Goal: Information Seeking & Learning: Check status

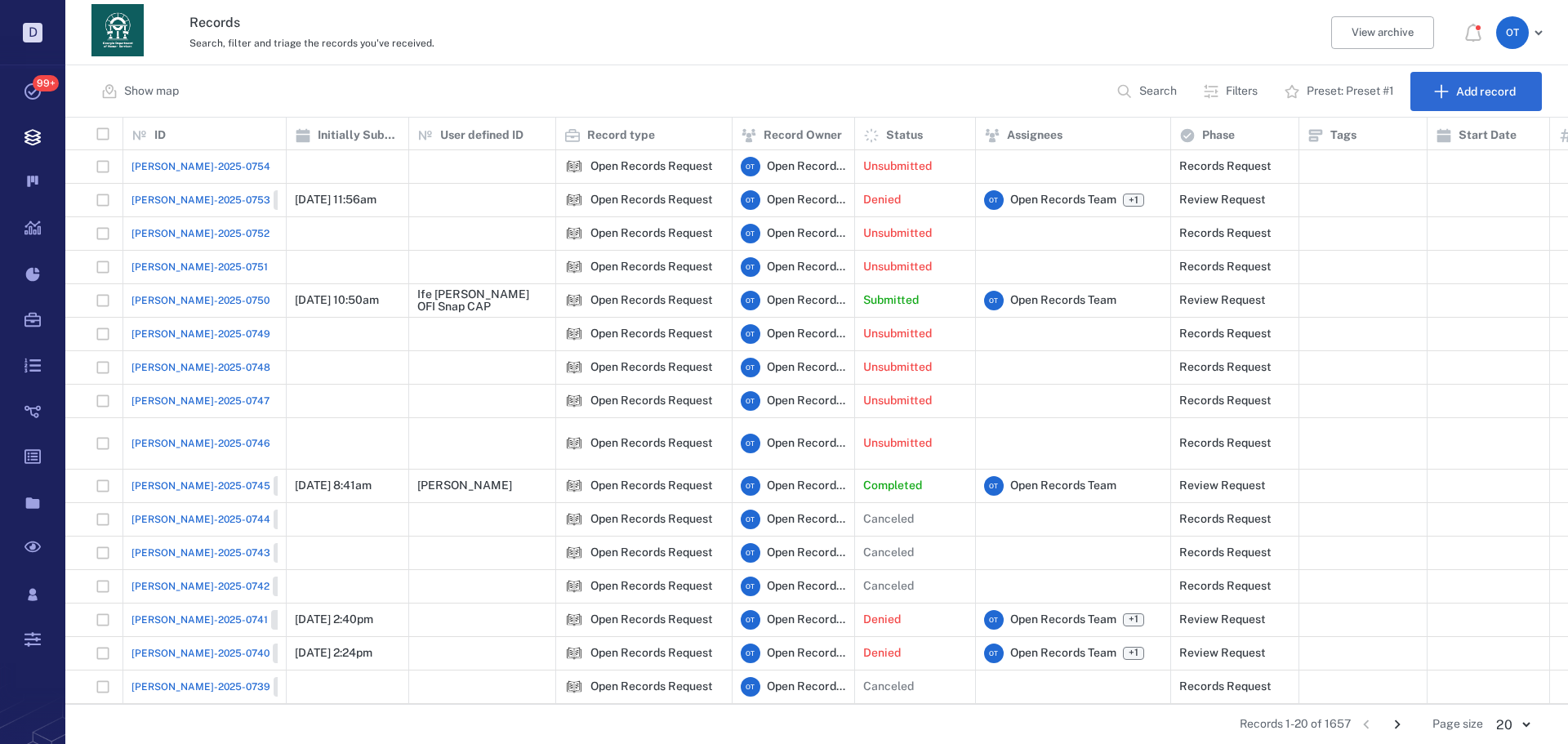
click at [185, 479] on span "[PERSON_NAME]-2025-0745" at bounding box center [201, 486] width 139 height 15
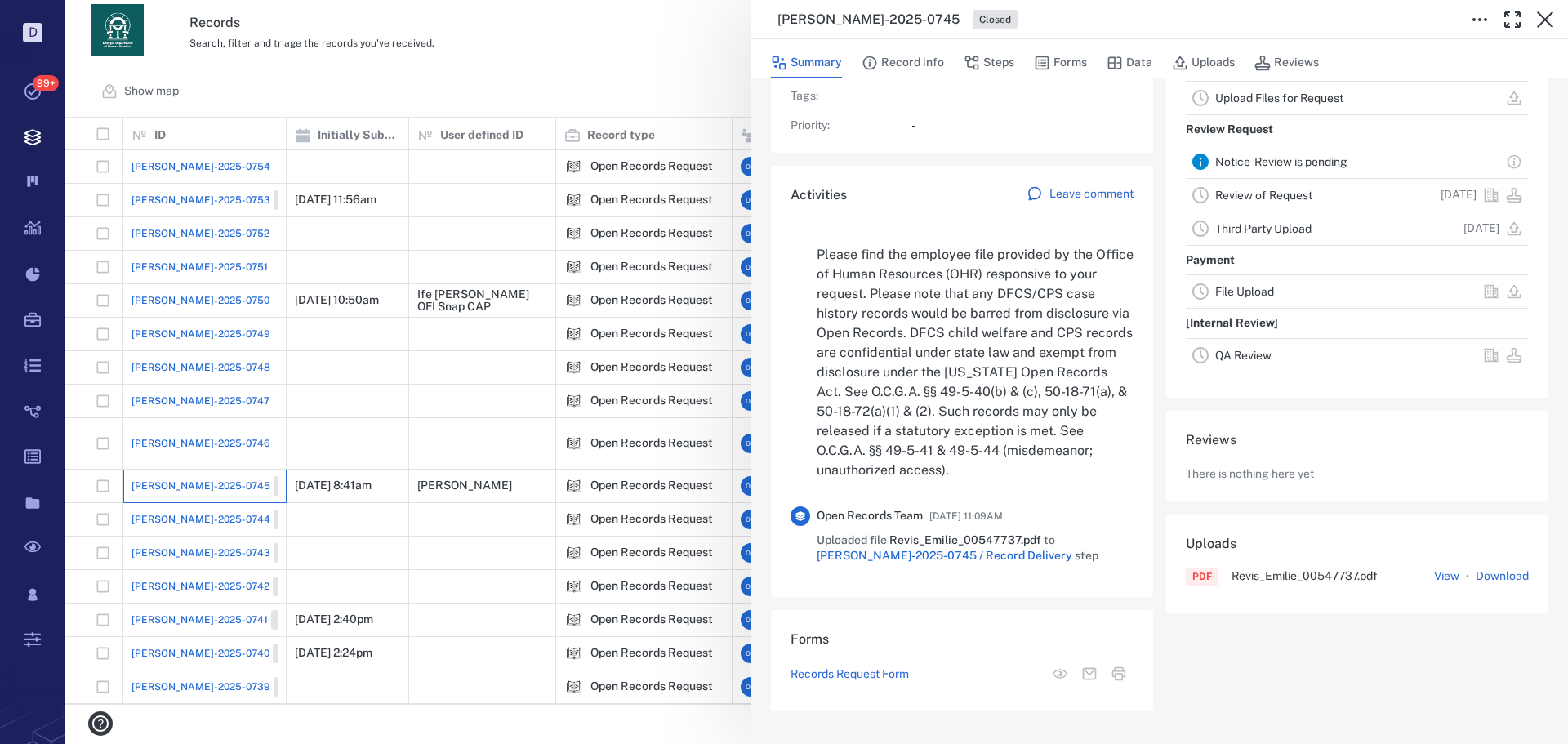
scroll to position [245, 0]
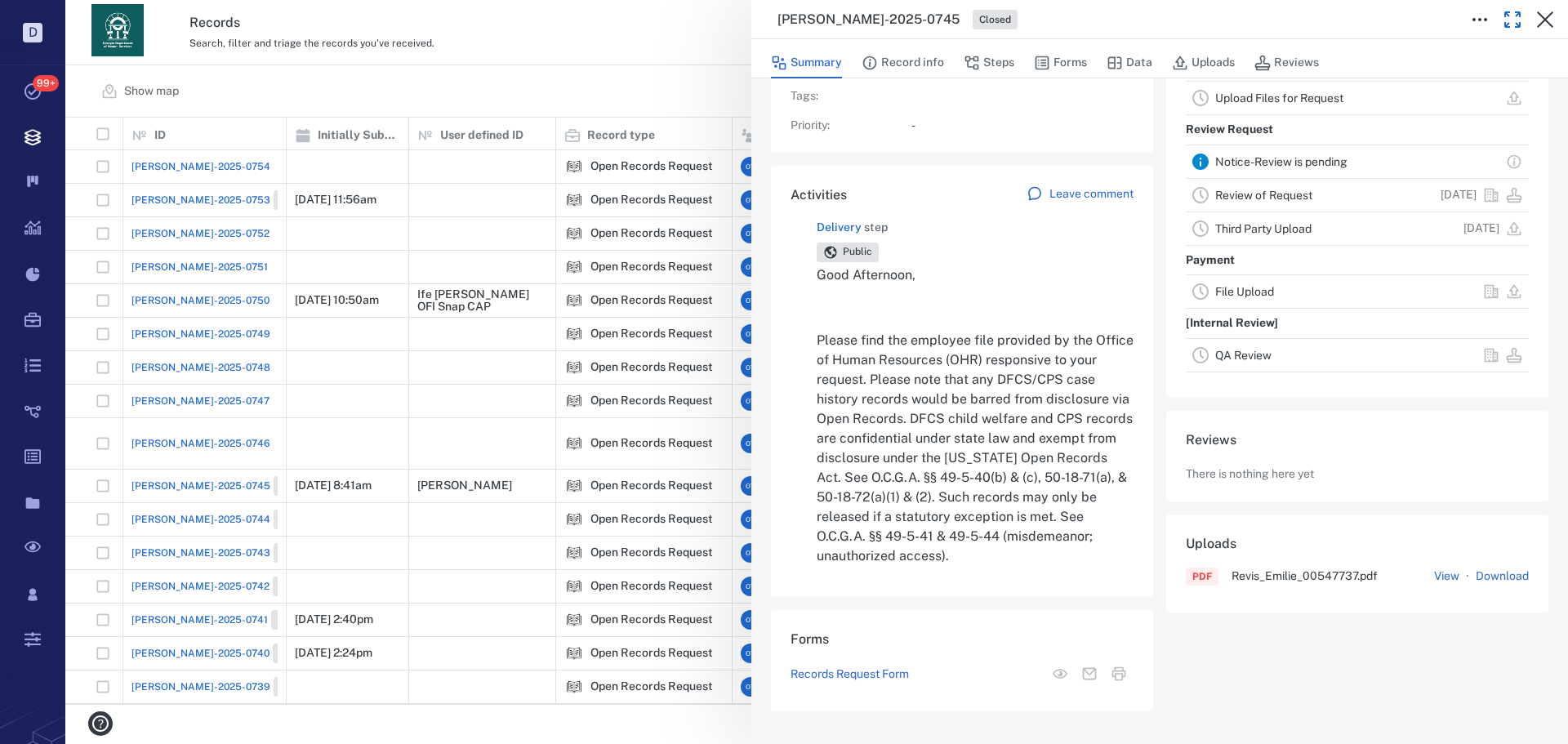
click at [1501, 17] on button "button" at bounding box center [1512, 19] width 33 height 33
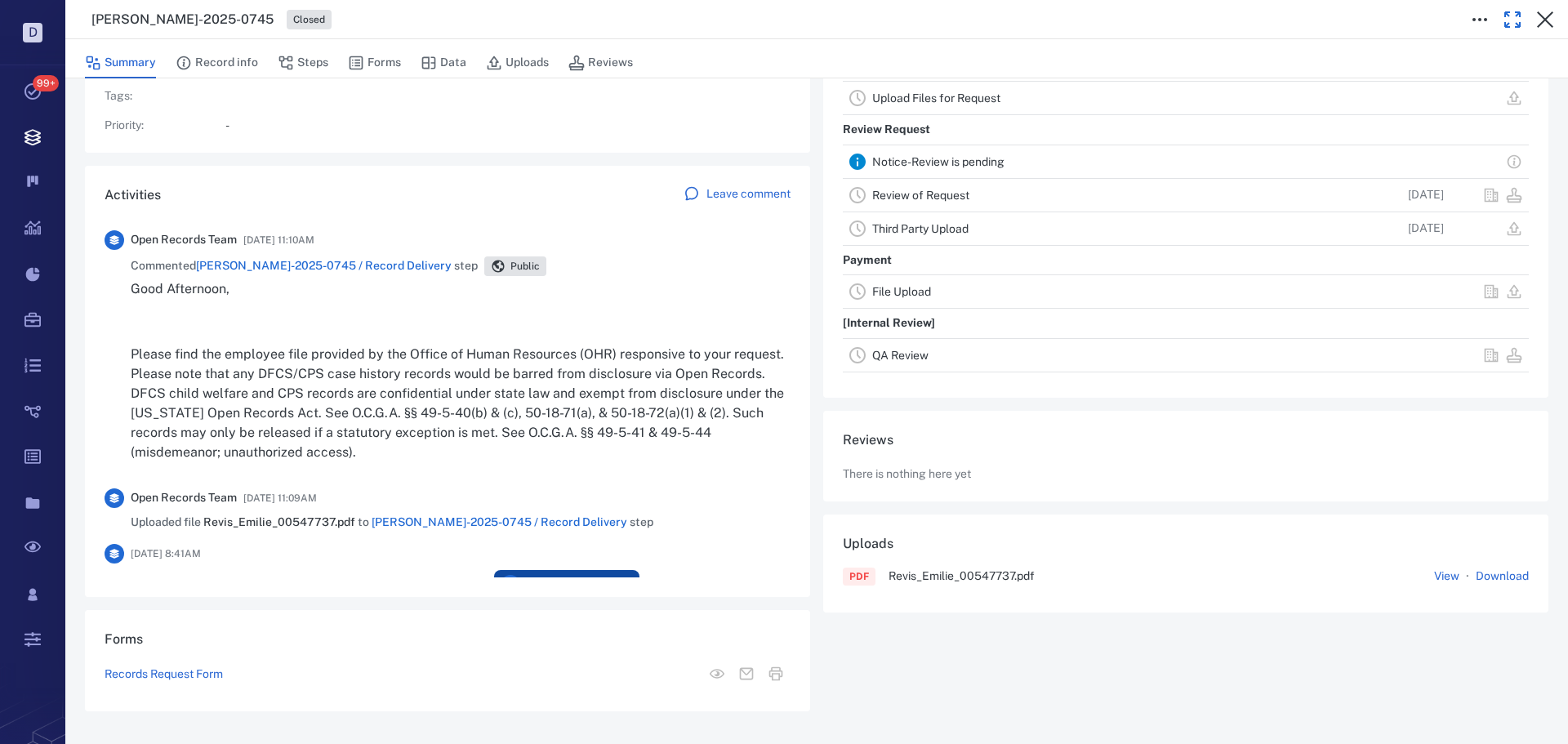
scroll to position [131, 0]
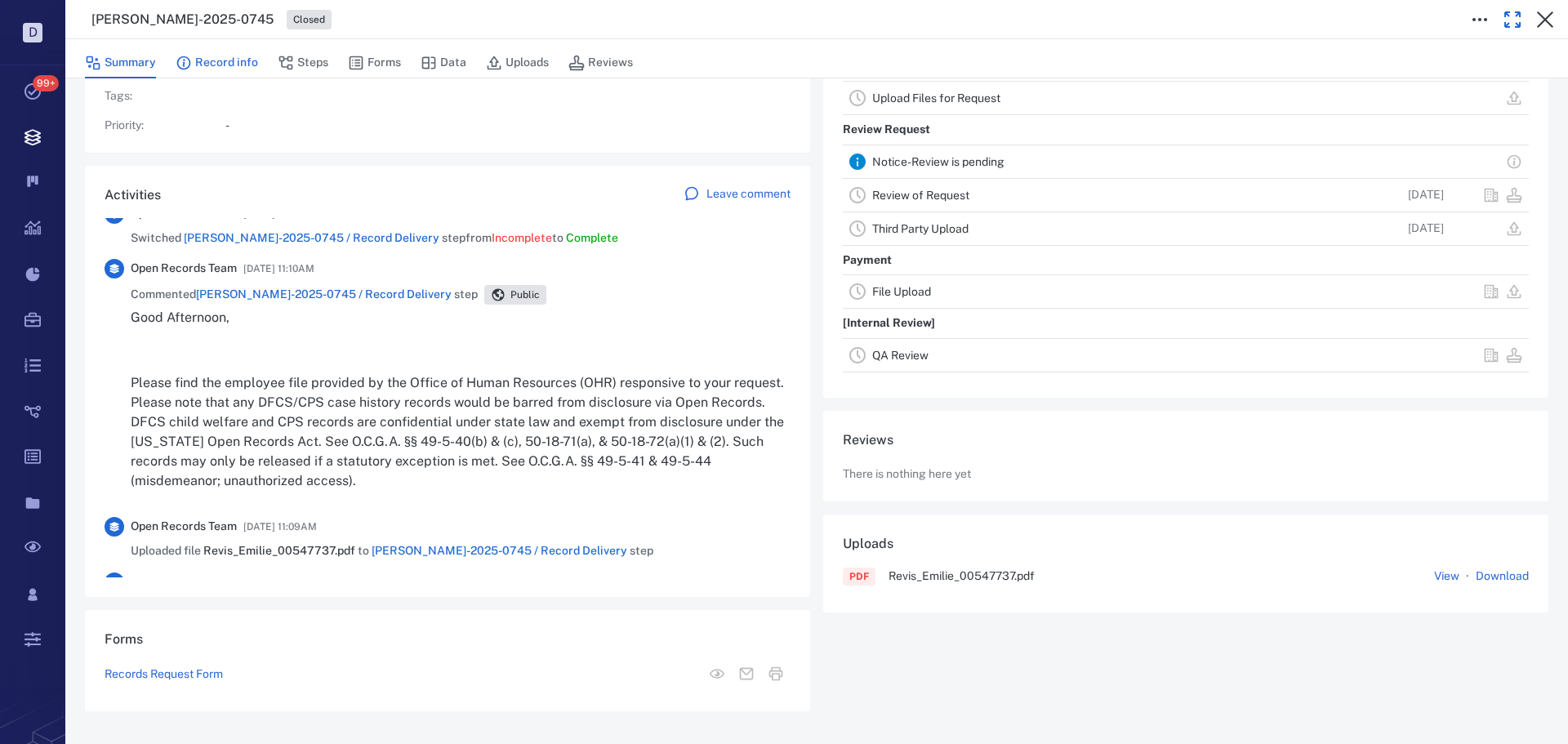
click at [252, 63] on button "Record info" at bounding box center [217, 63] width 82 height 31
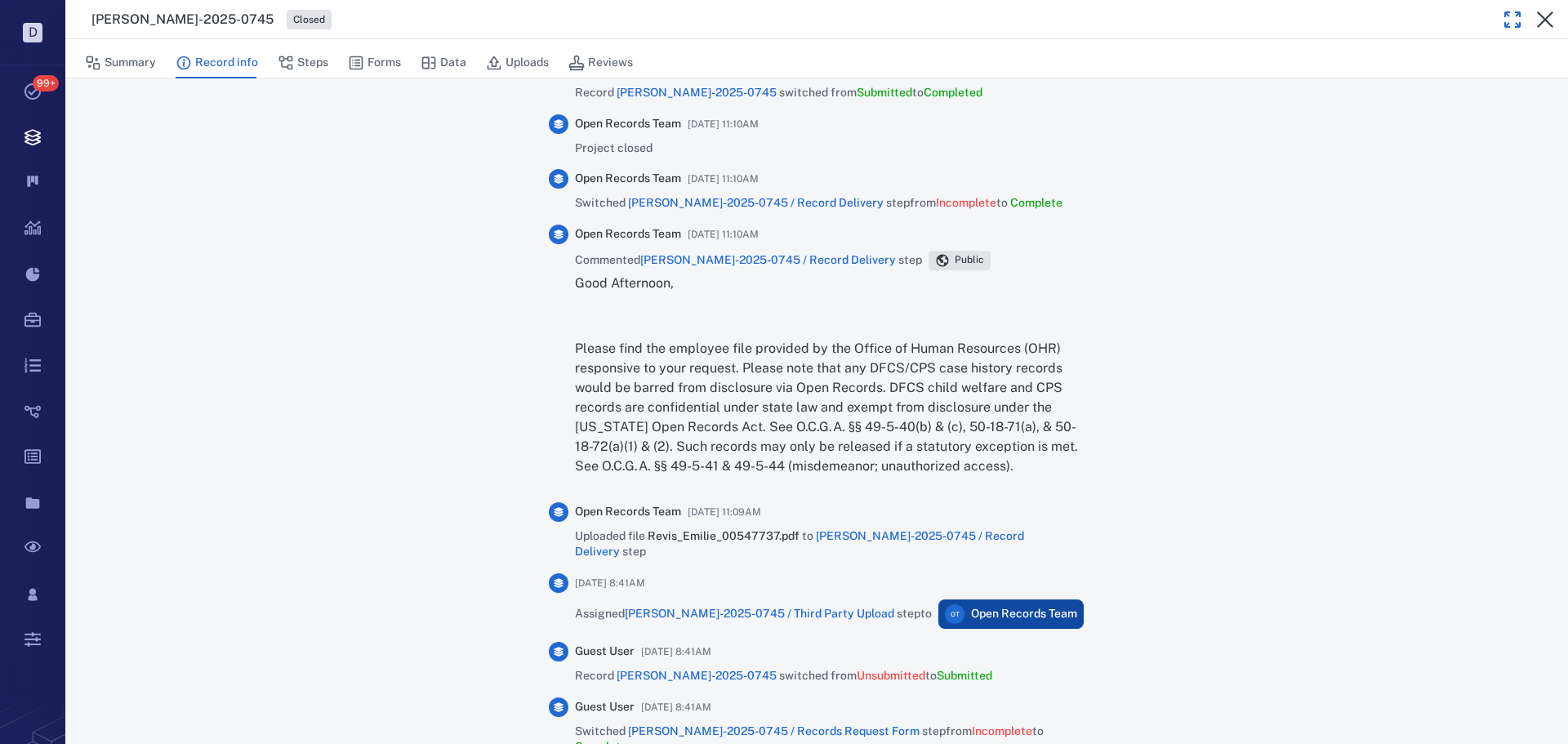
scroll to position [835, 0]
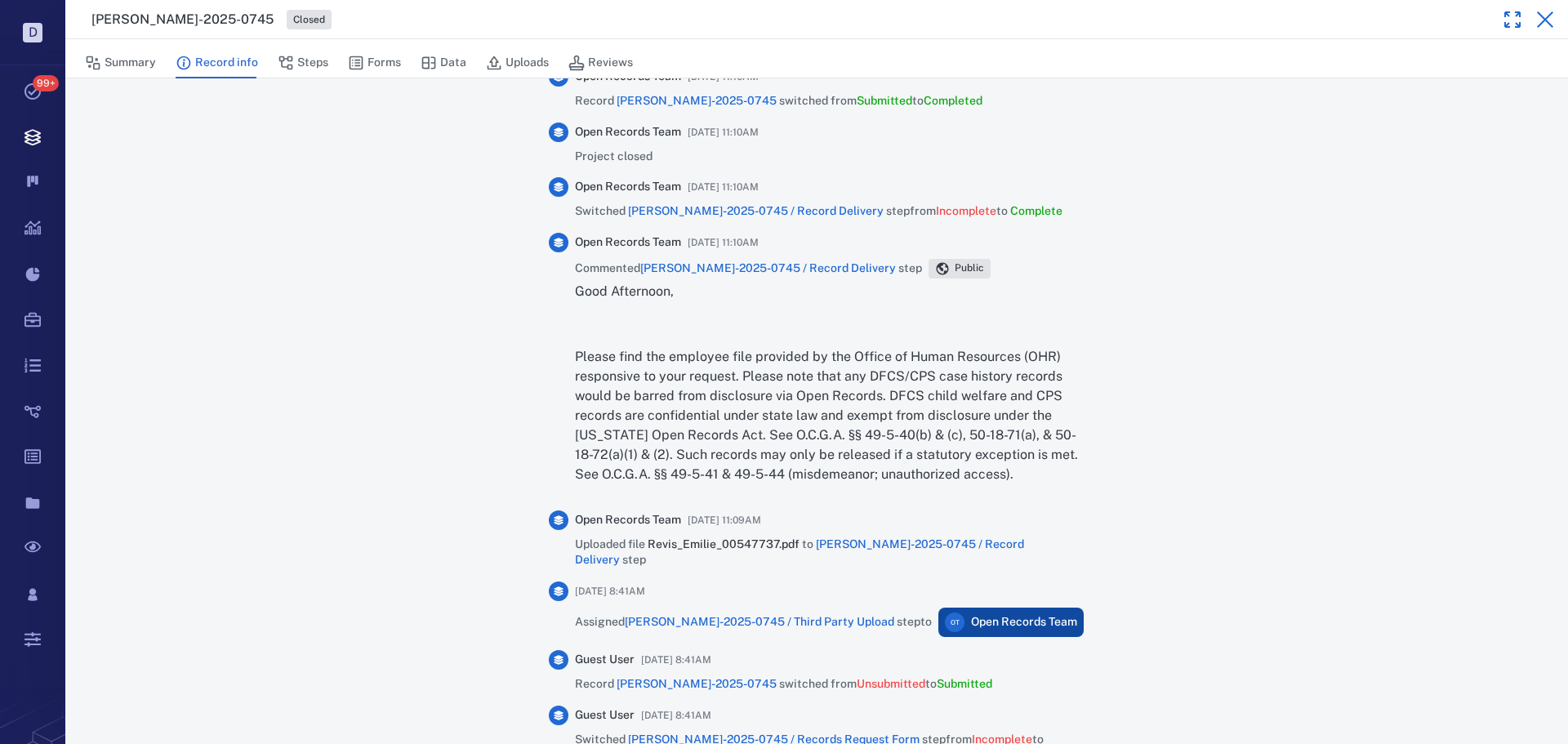
click at [1532, 21] on button "button" at bounding box center [1545, 19] width 33 height 33
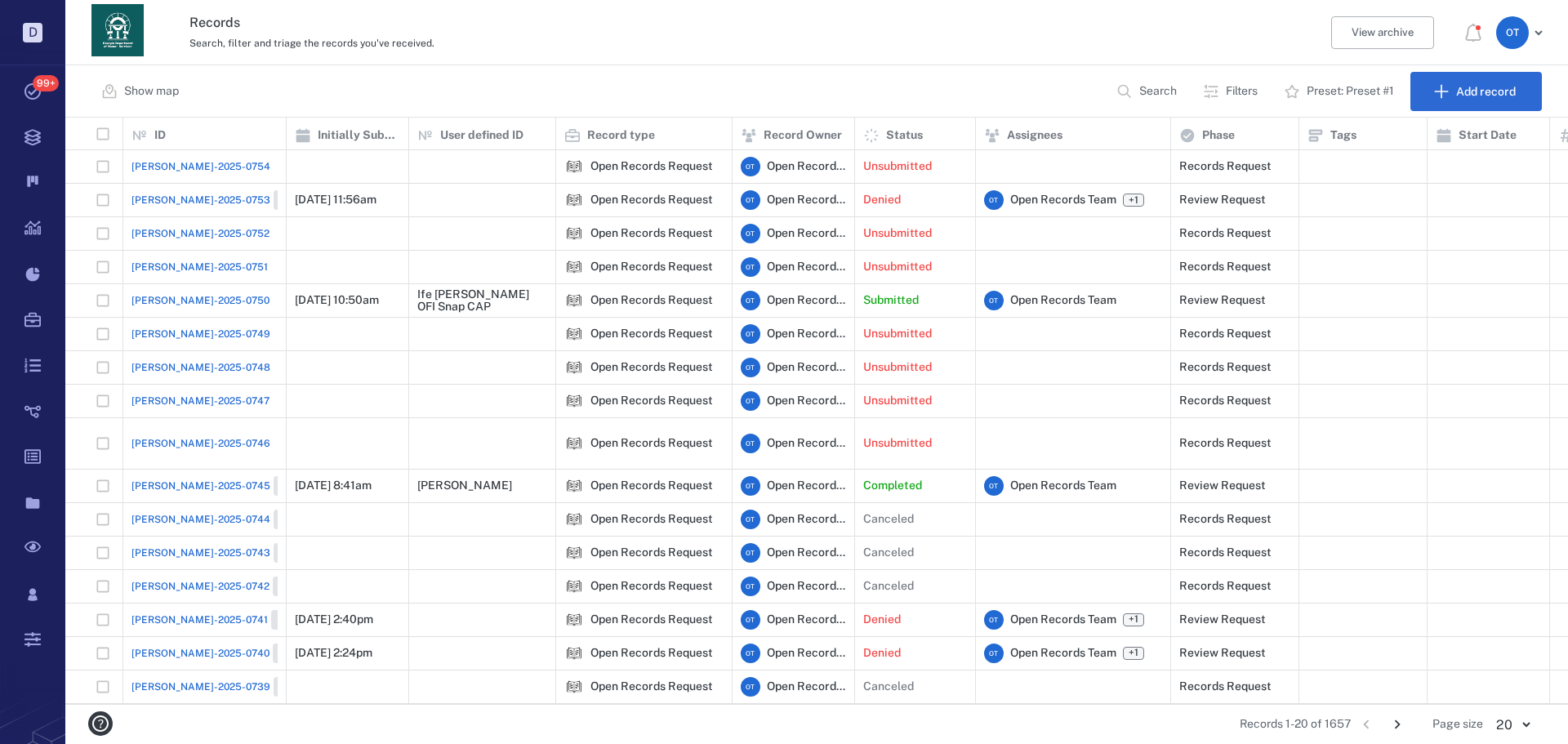
click at [161, 476] on div "[PERSON_NAME]-2025-0745 Closed" at bounding box center [225, 485] width 187 height 20
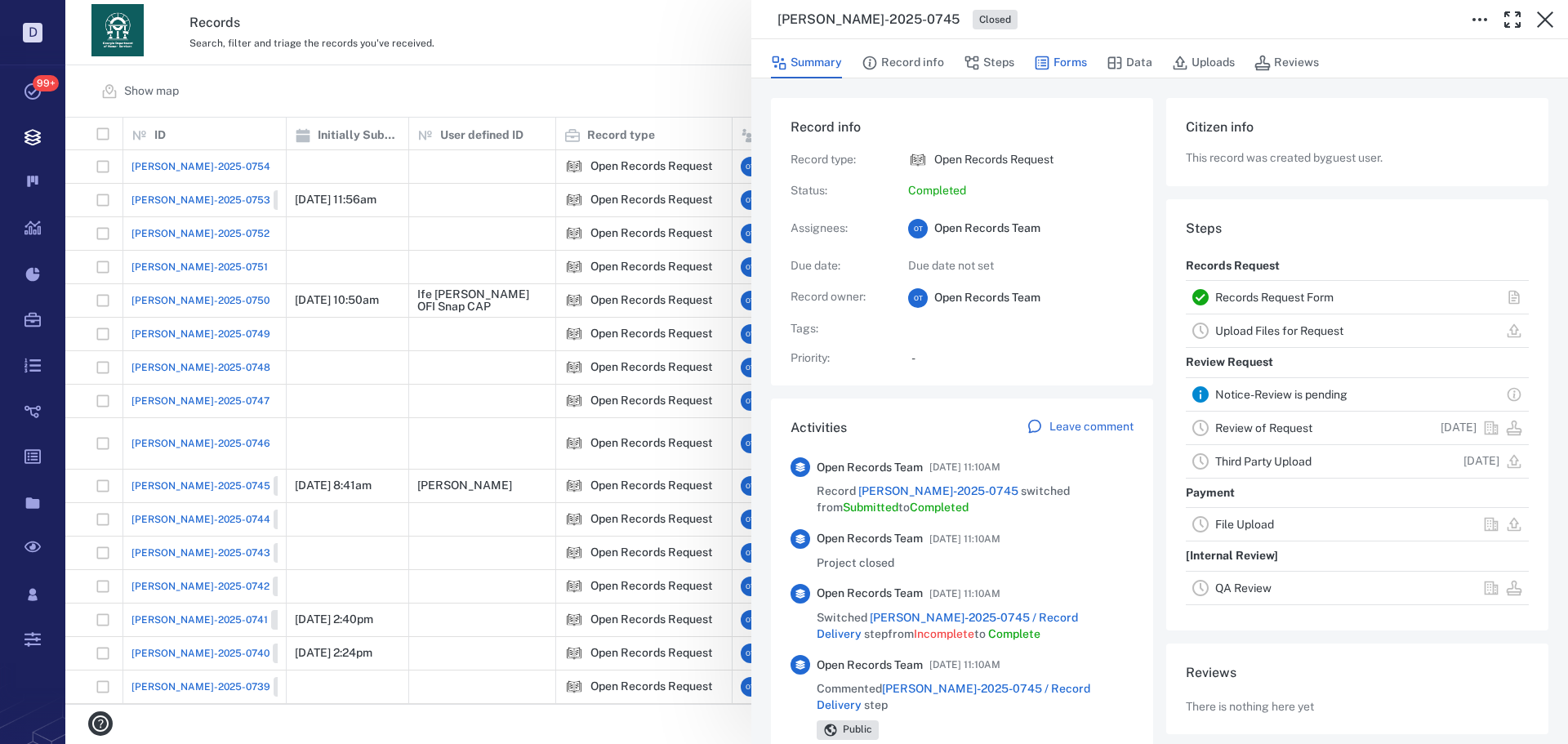
click at [1074, 70] on button "Forms" at bounding box center [1060, 63] width 53 height 31
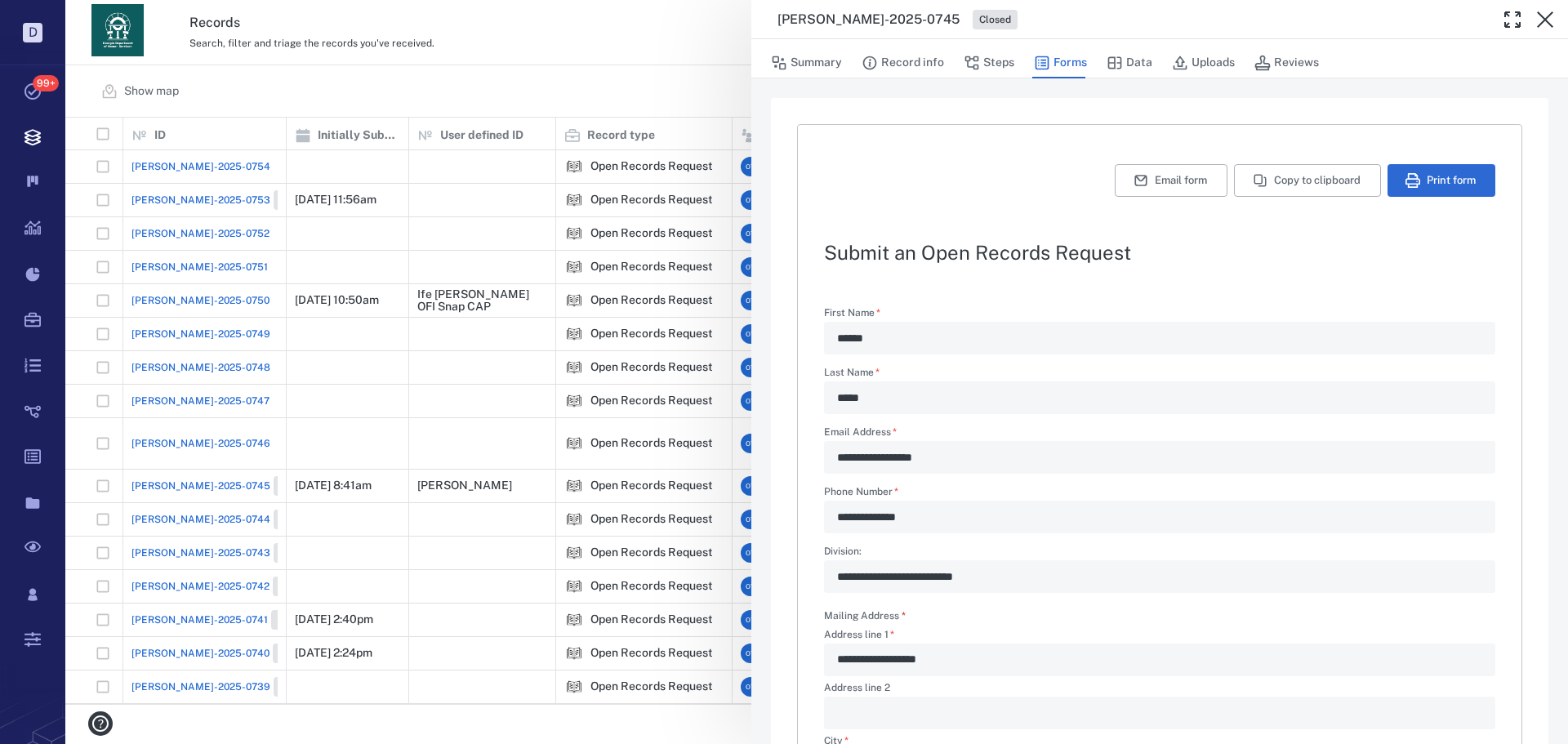
click at [720, 91] on div "**********" at bounding box center [816, 372] width 1502 height 744
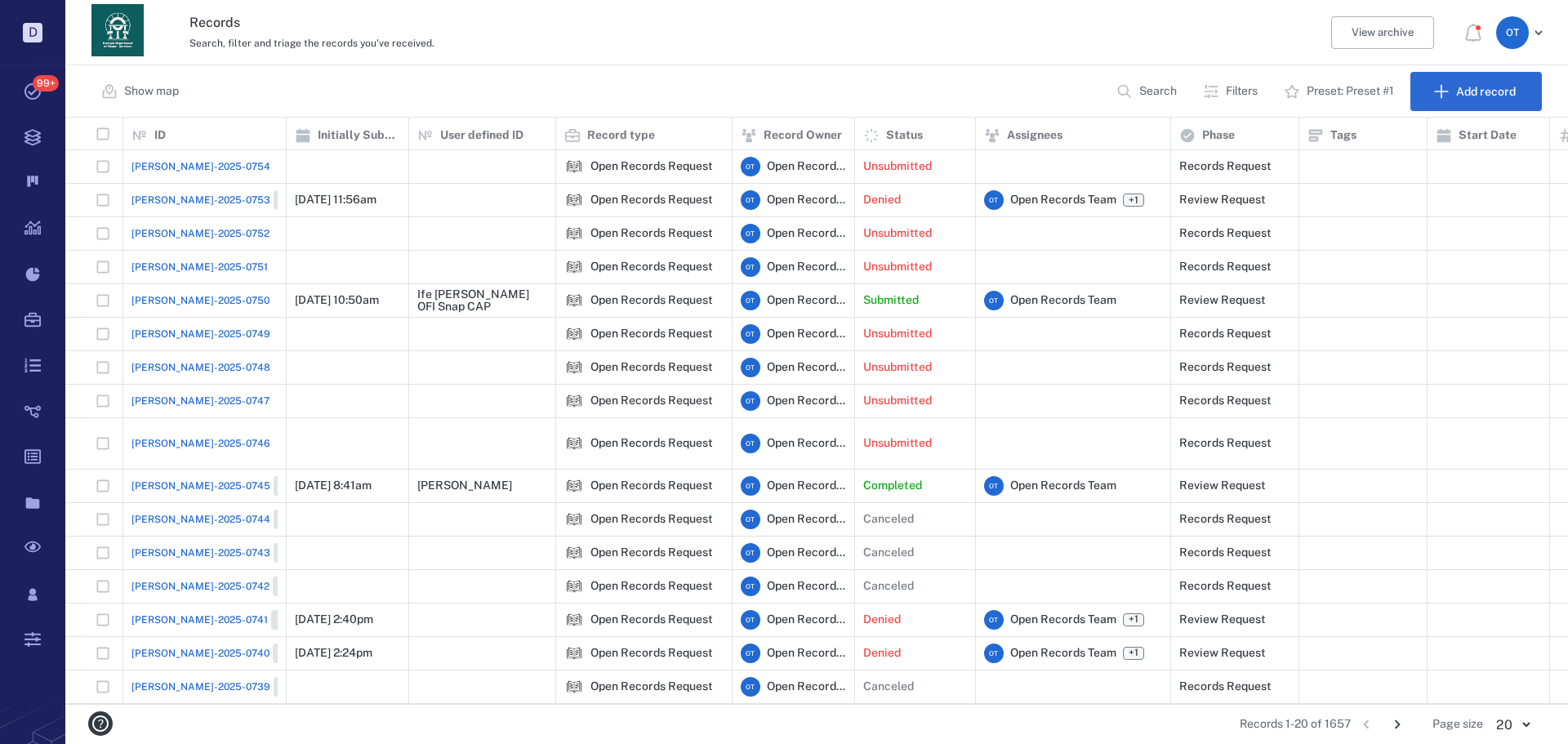
click at [1171, 85] on p "Search" at bounding box center [1157, 91] width 37 height 16
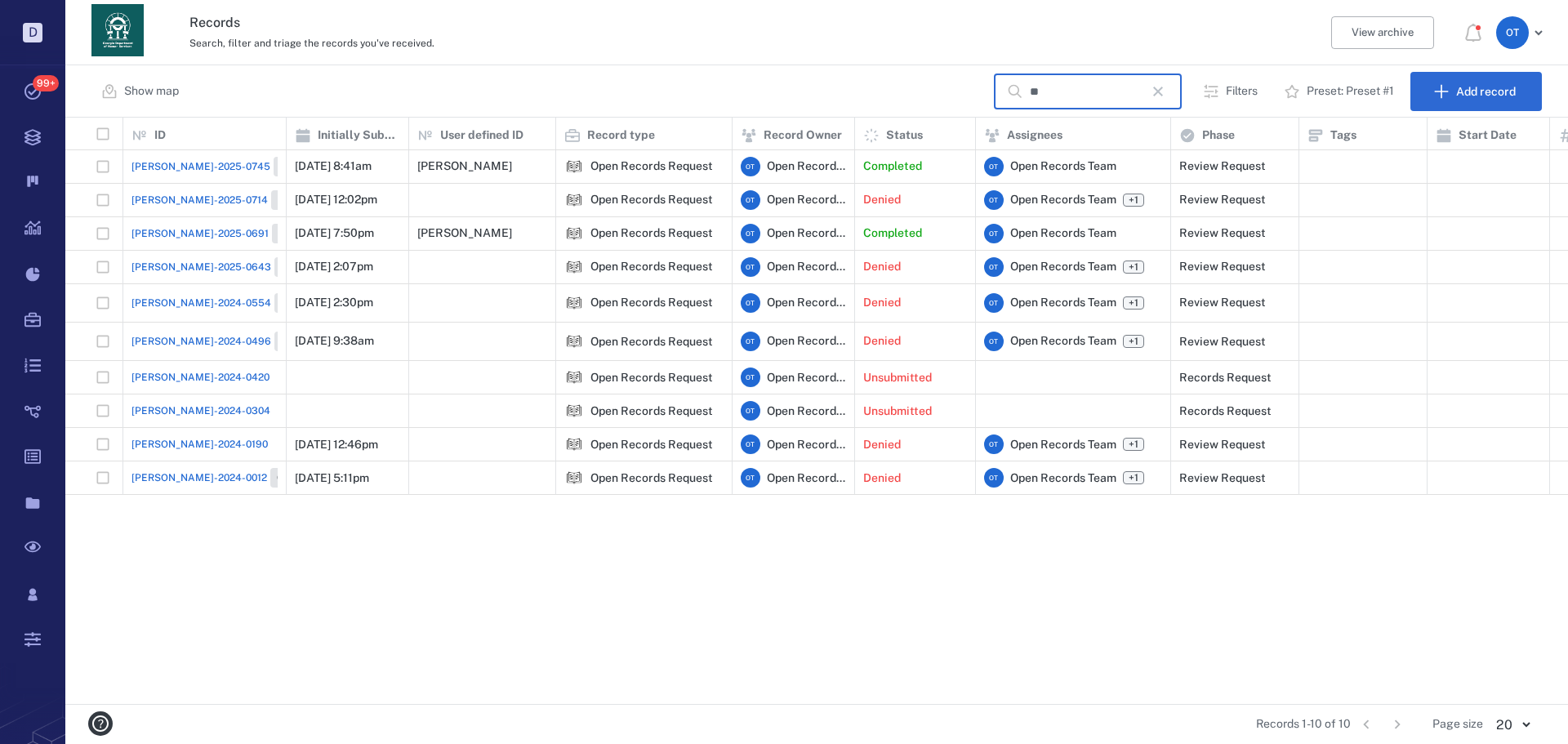
type input "*"
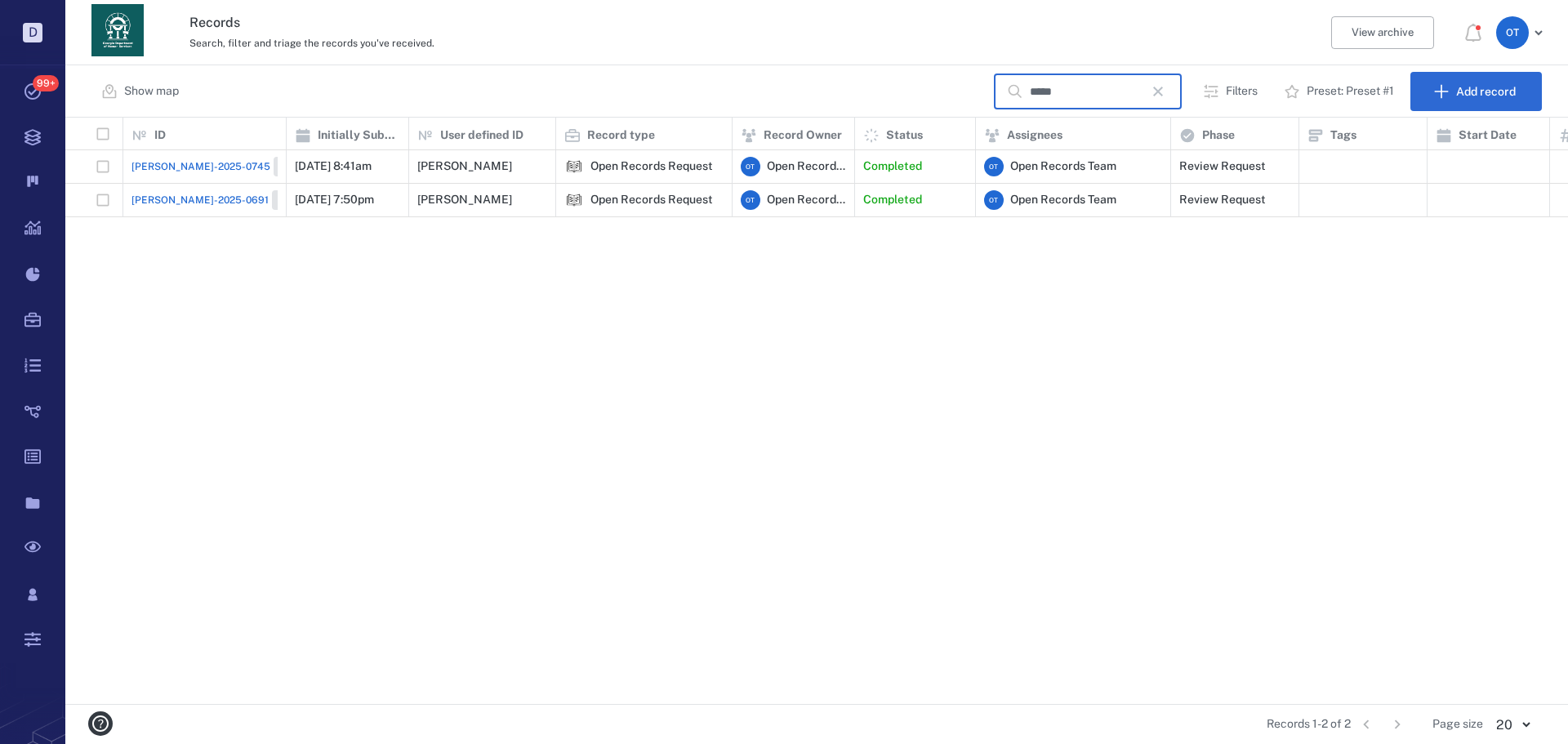
type input "*****"
click at [183, 198] on span "[PERSON_NAME]-2025-0691" at bounding box center [200, 201] width 137 height 15
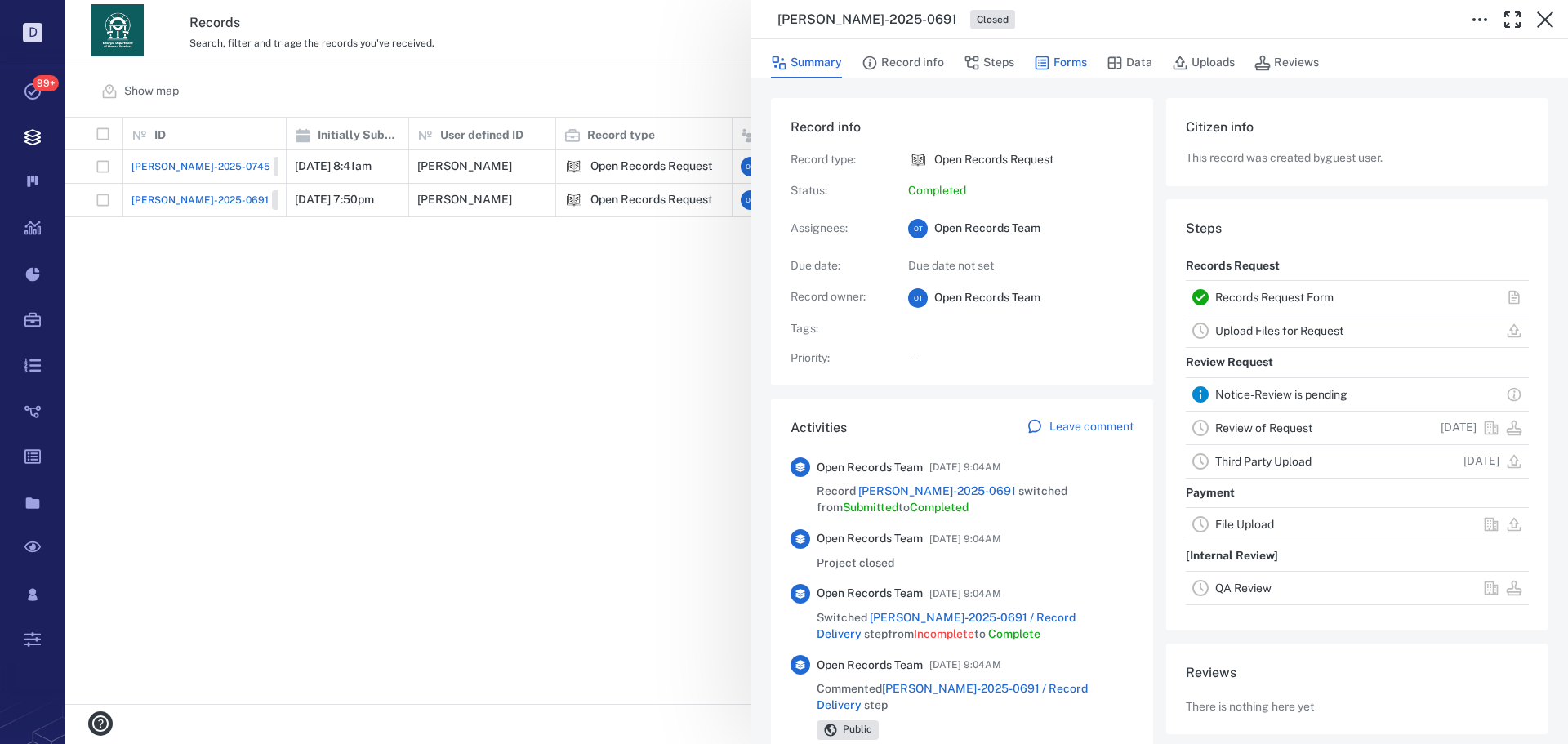
click at [1055, 61] on button "Forms" at bounding box center [1060, 63] width 53 height 31
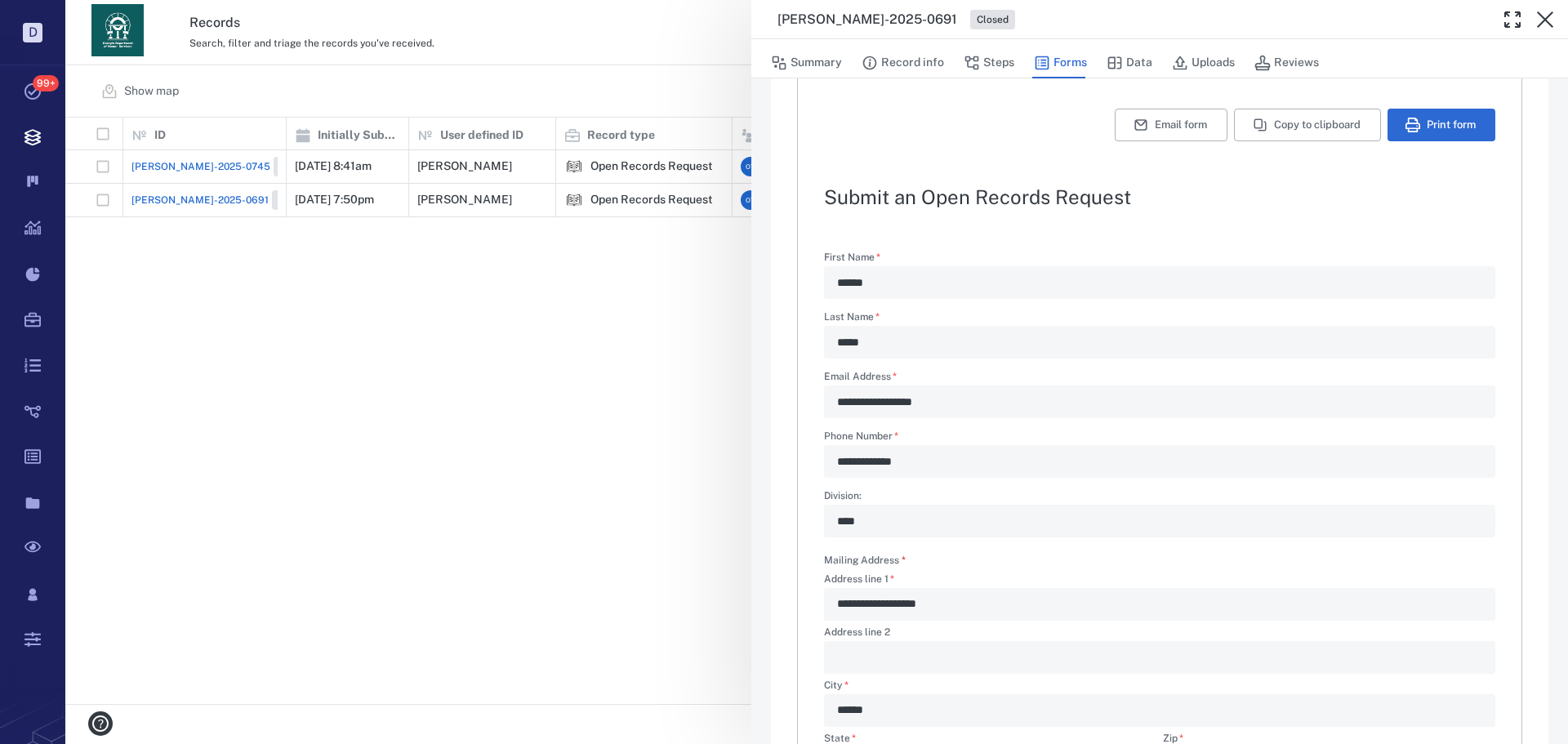
scroll to position [82, 0]
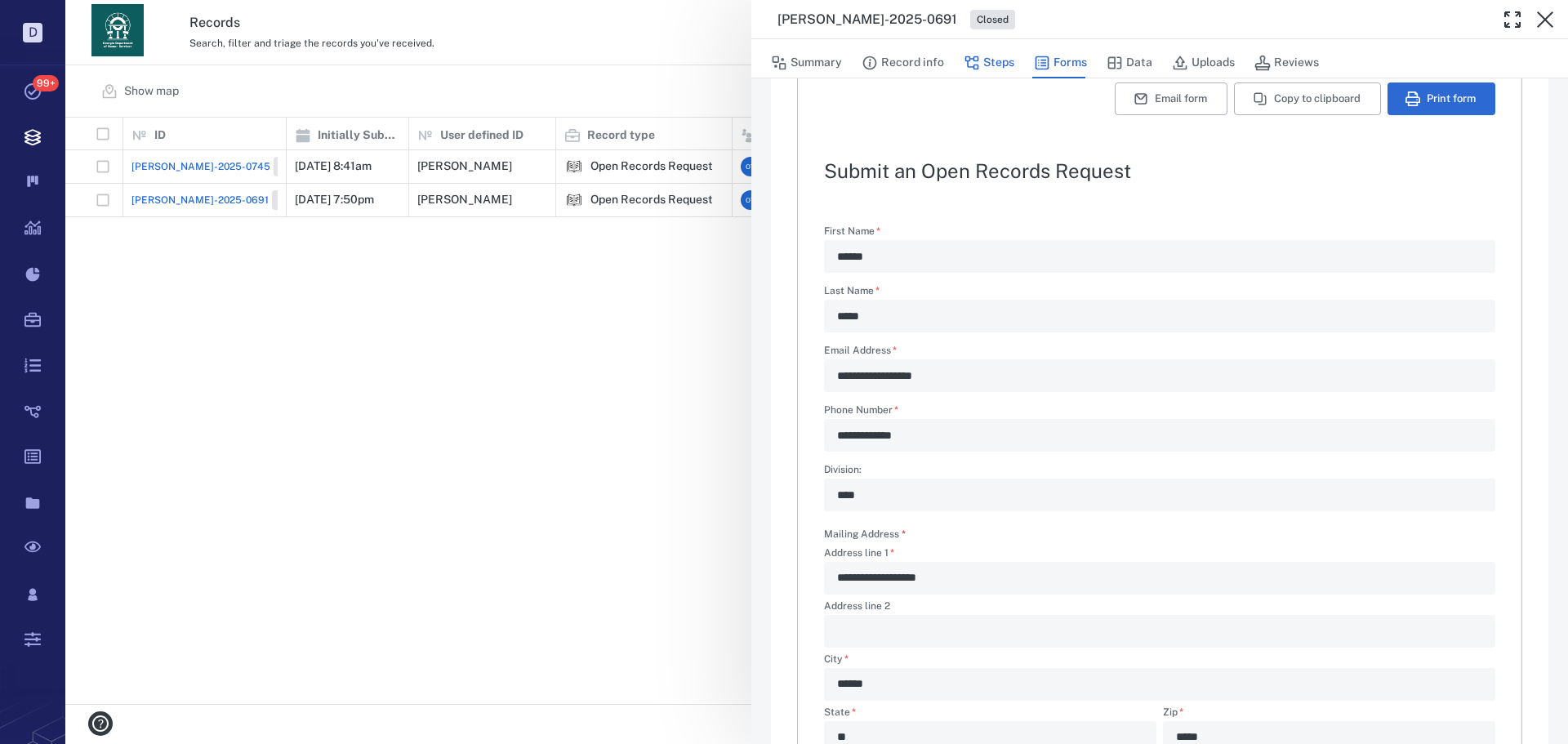
click at [978, 62] on icon "button" at bounding box center [971, 62] width 16 height 16
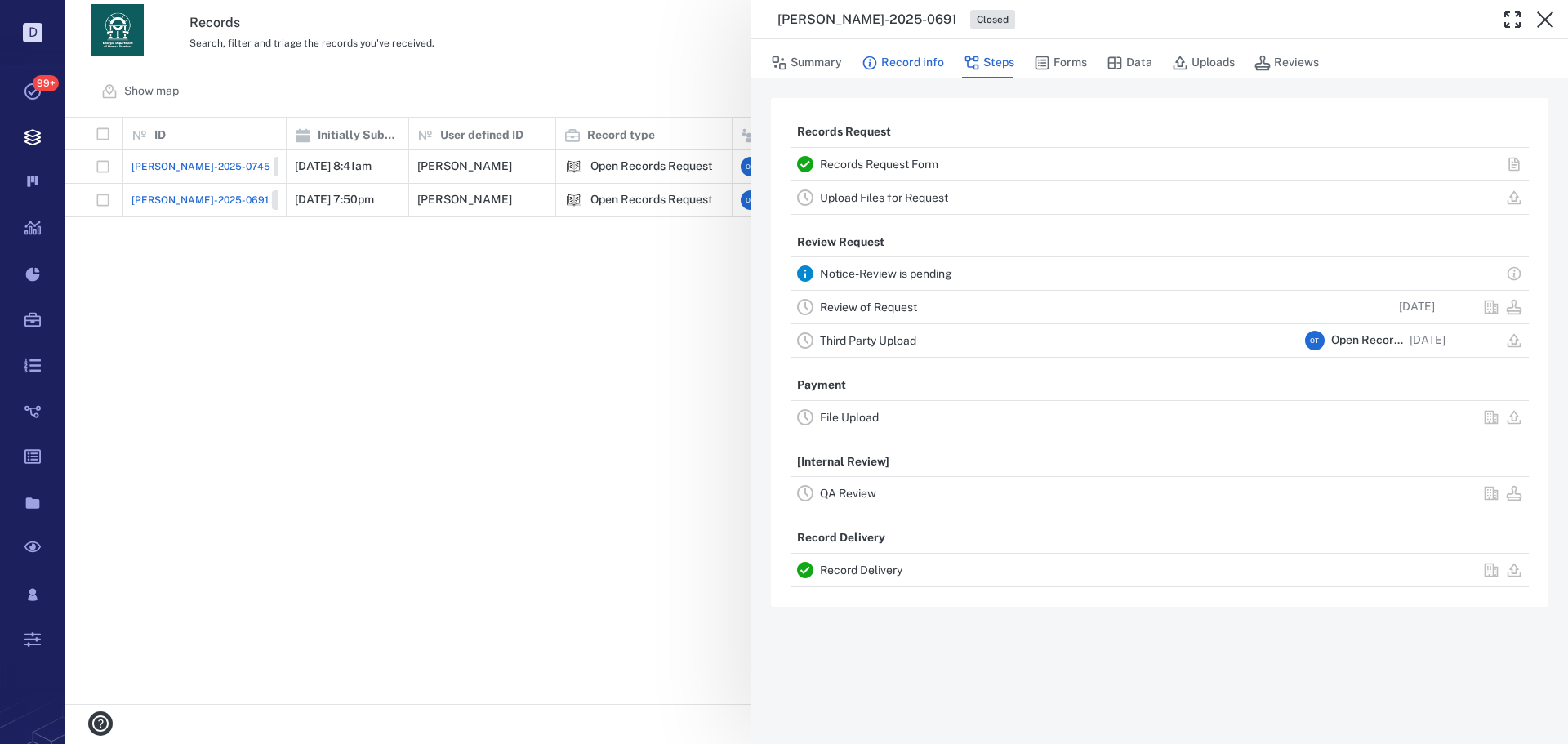
click at [935, 76] on button "Record info" at bounding box center [903, 63] width 82 height 31
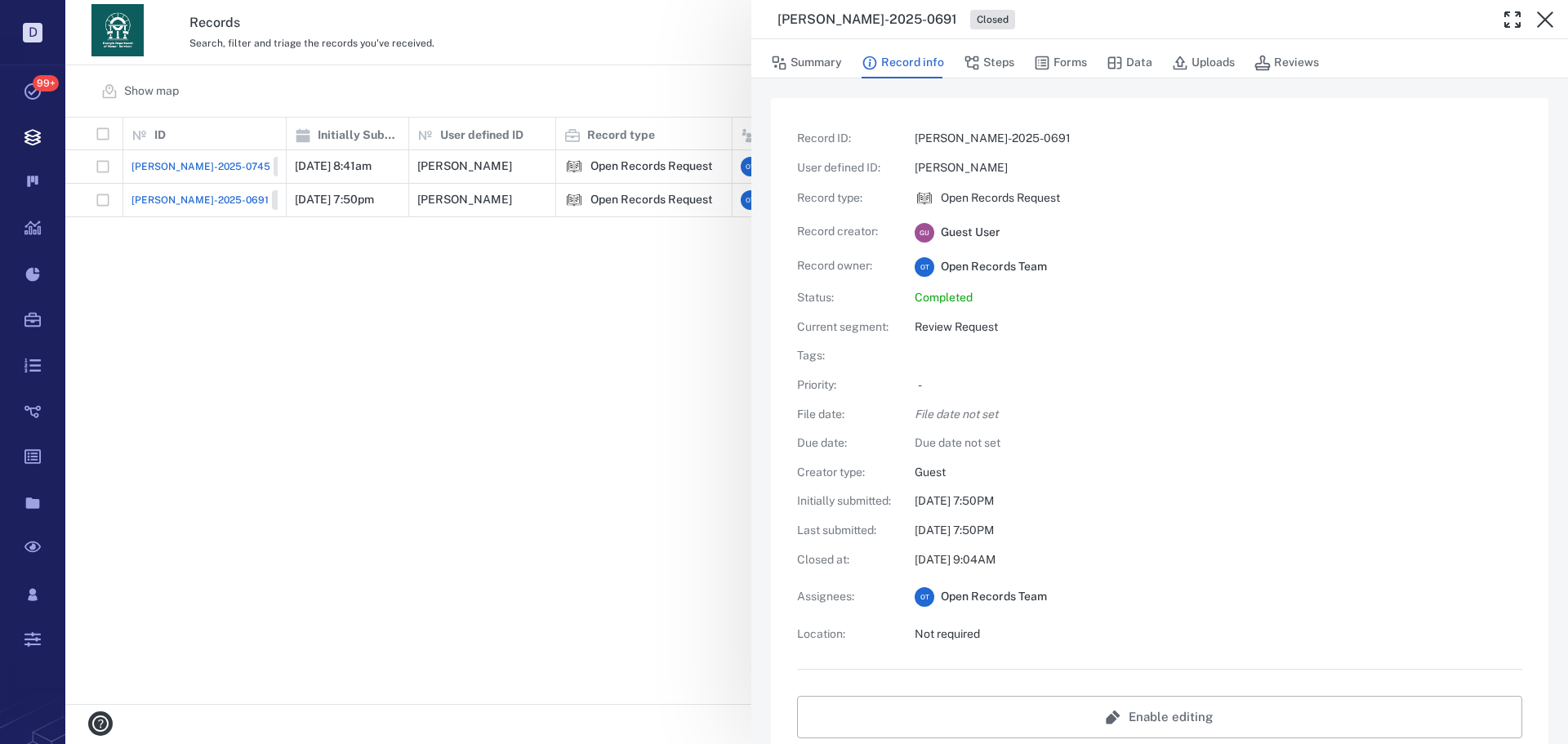
click at [467, 329] on div "[PERSON_NAME]-2025-0691 Closed Summary Record info Steps Forms Data Uploads Rev…" at bounding box center [816, 372] width 1502 height 744
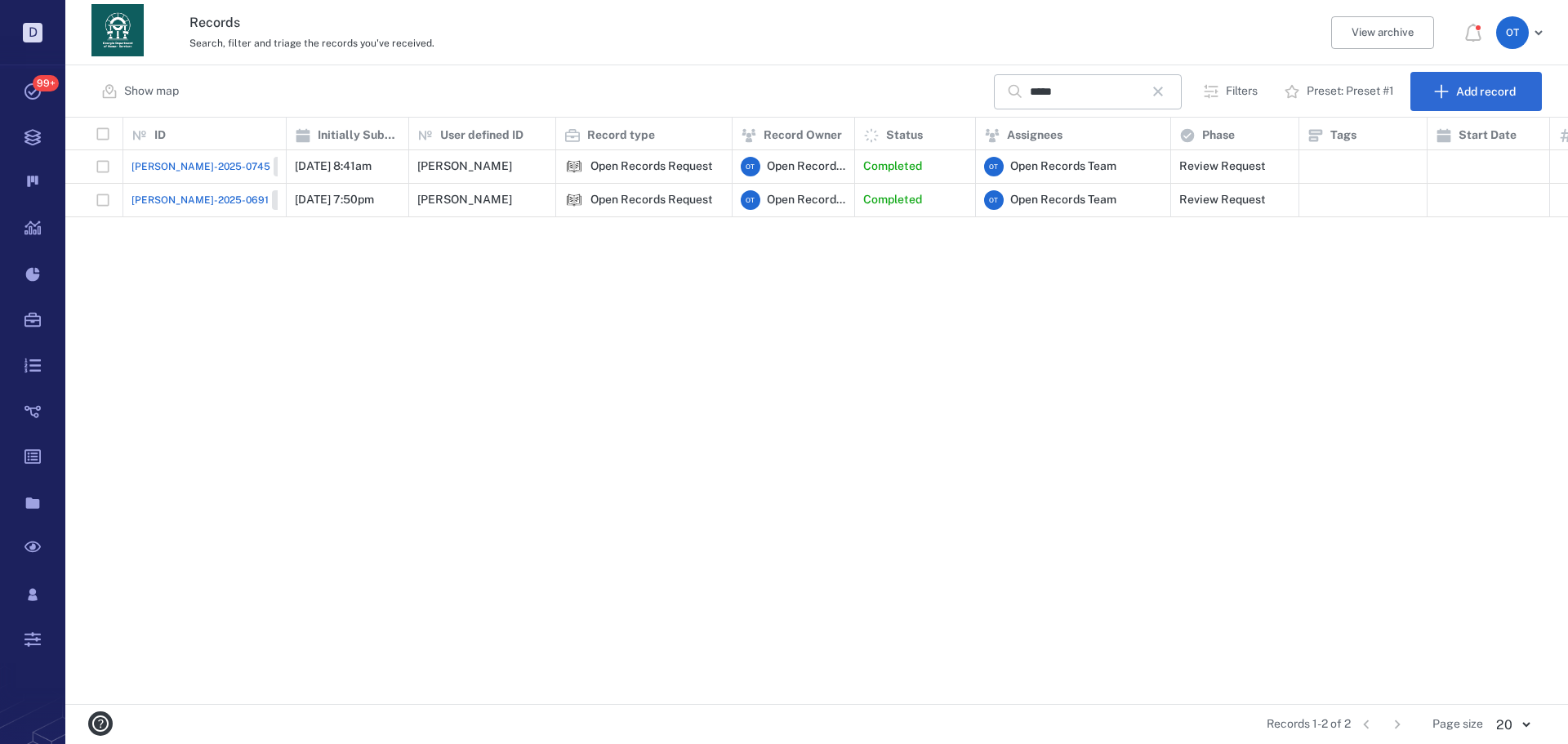
click at [169, 167] on span "[PERSON_NAME]-2025-0745" at bounding box center [201, 167] width 139 height 15
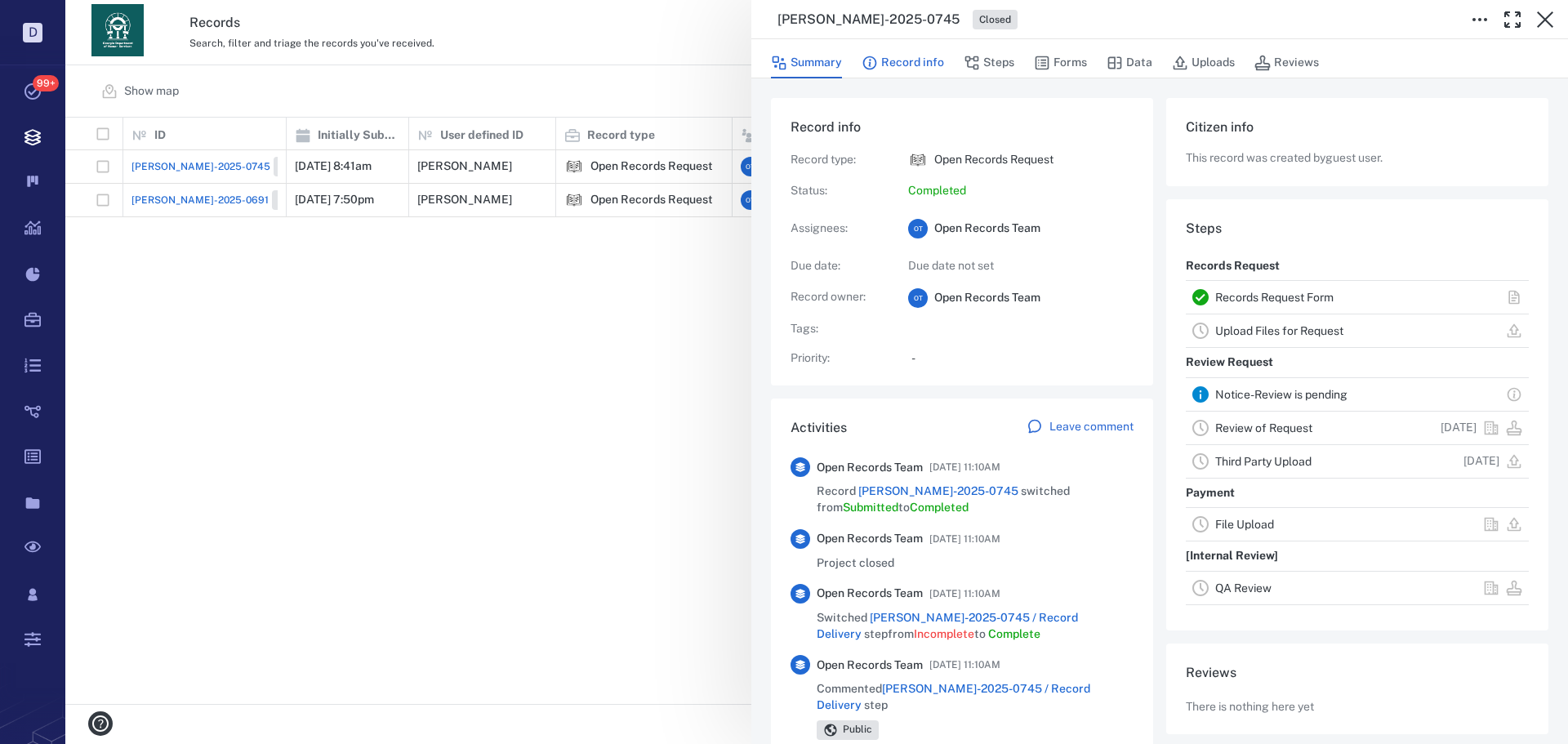
click at [933, 61] on button "Record info" at bounding box center [903, 63] width 82 height 31
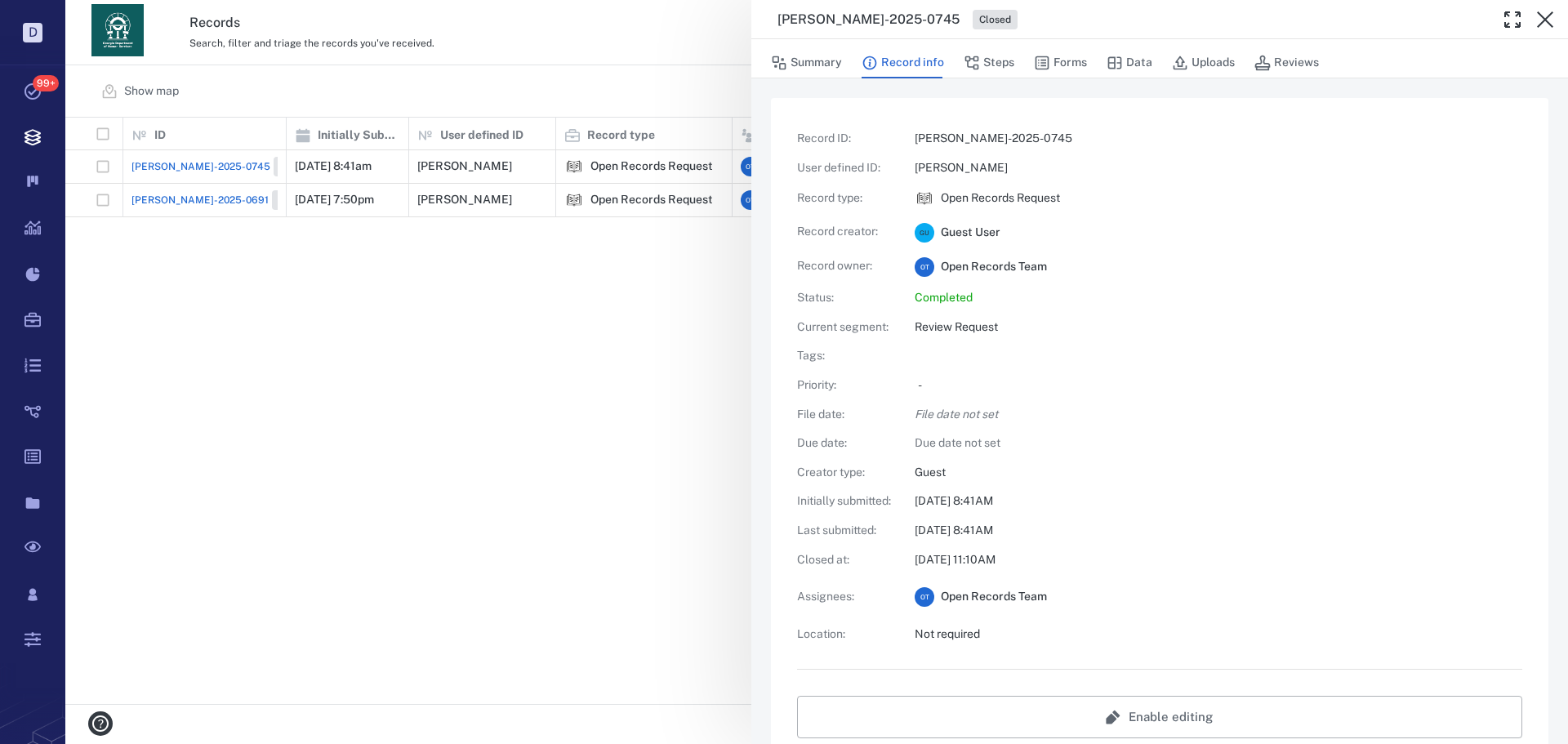
click at [606, 308] on div "[PERSON_NAME]-2025-0745 Closed Summary Record info Steps Forms Data Uploads Rev…" at bounding box center [816, 372] width 1502 height 744
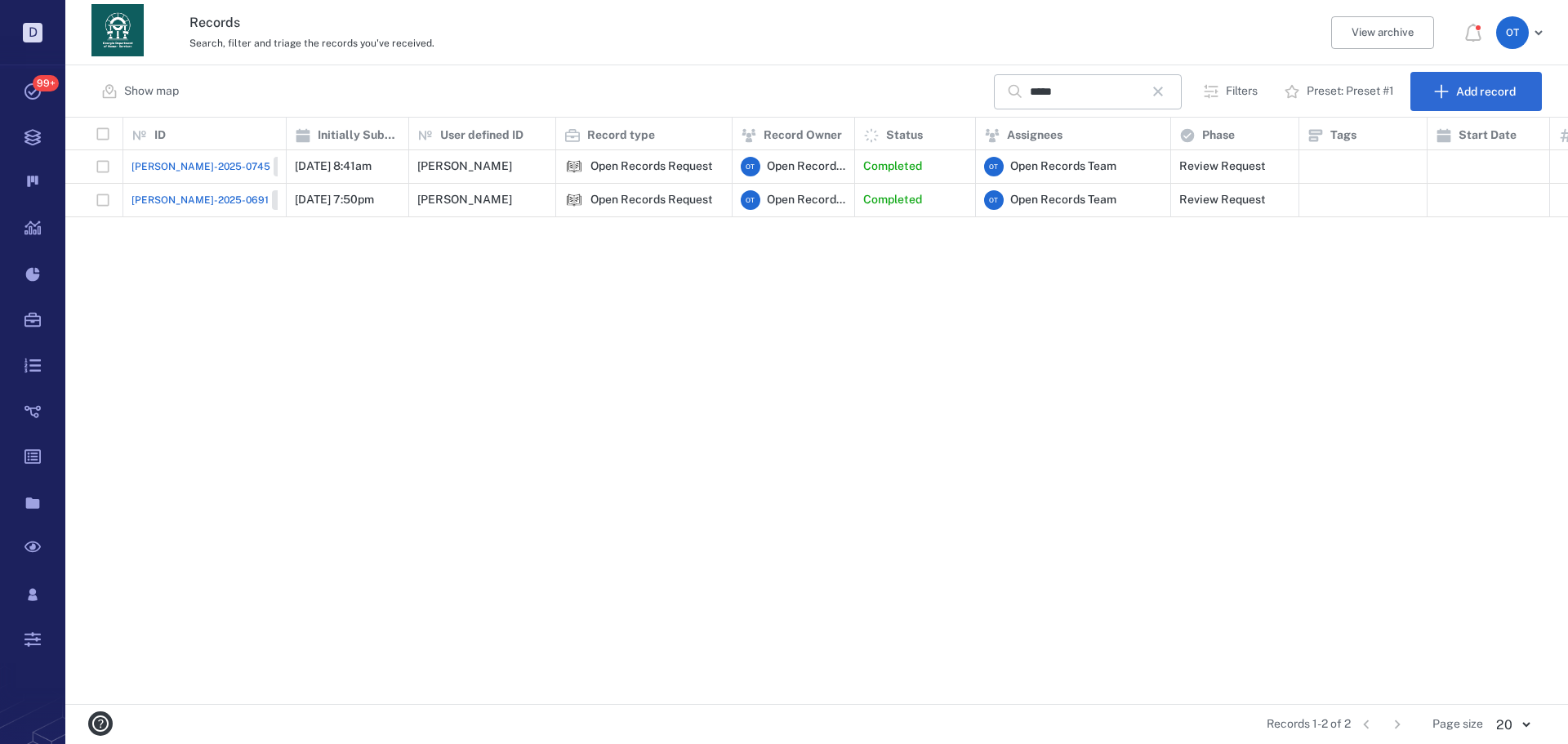
click at [165, 206] on span "[PERSON_NAME]-2025-0691" at bounding box center [200, 201] width 137 height 15
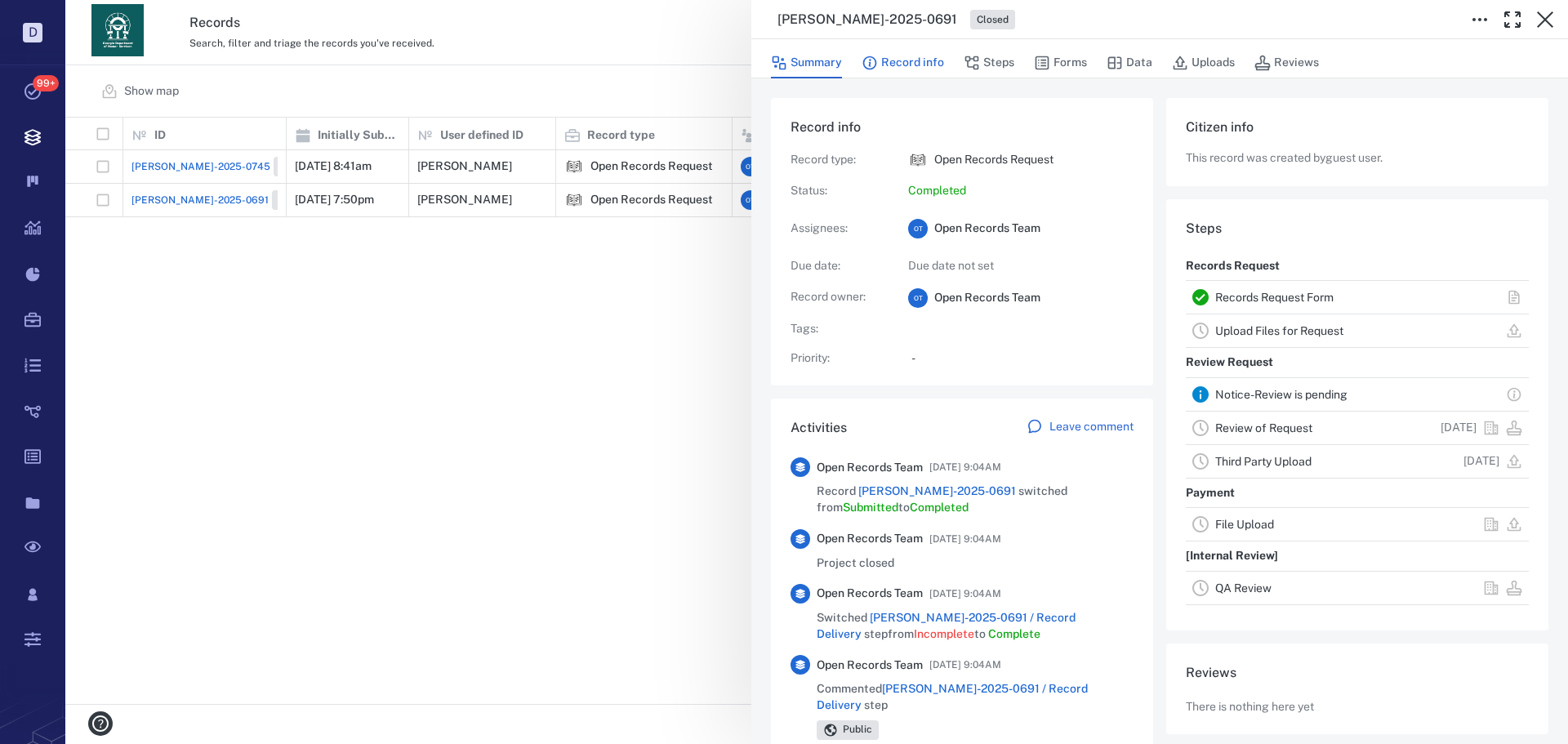
click at [926, 67] on button "Record info" at bounding box center [903, 63] width 82 height 31
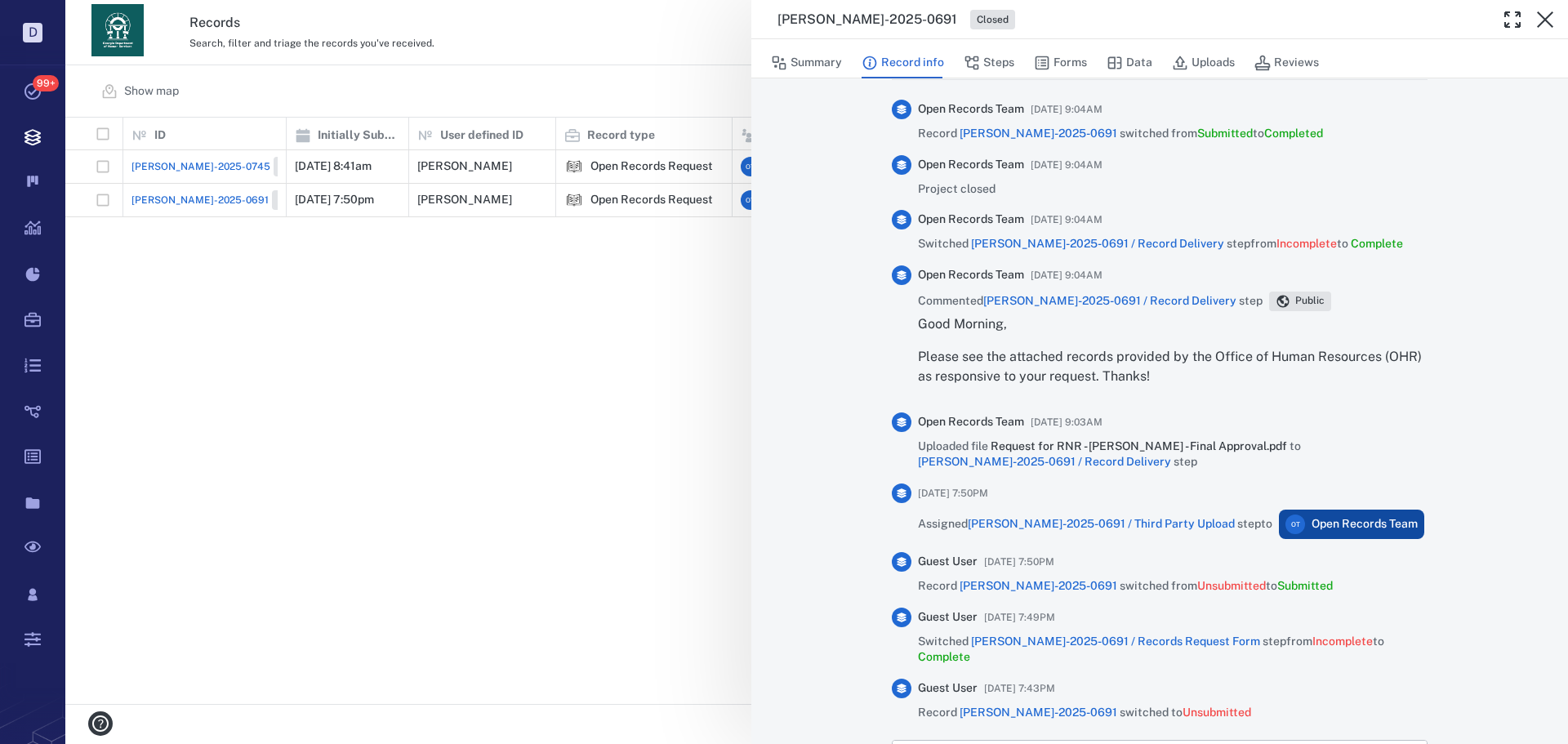
scroll to position [721, 0]
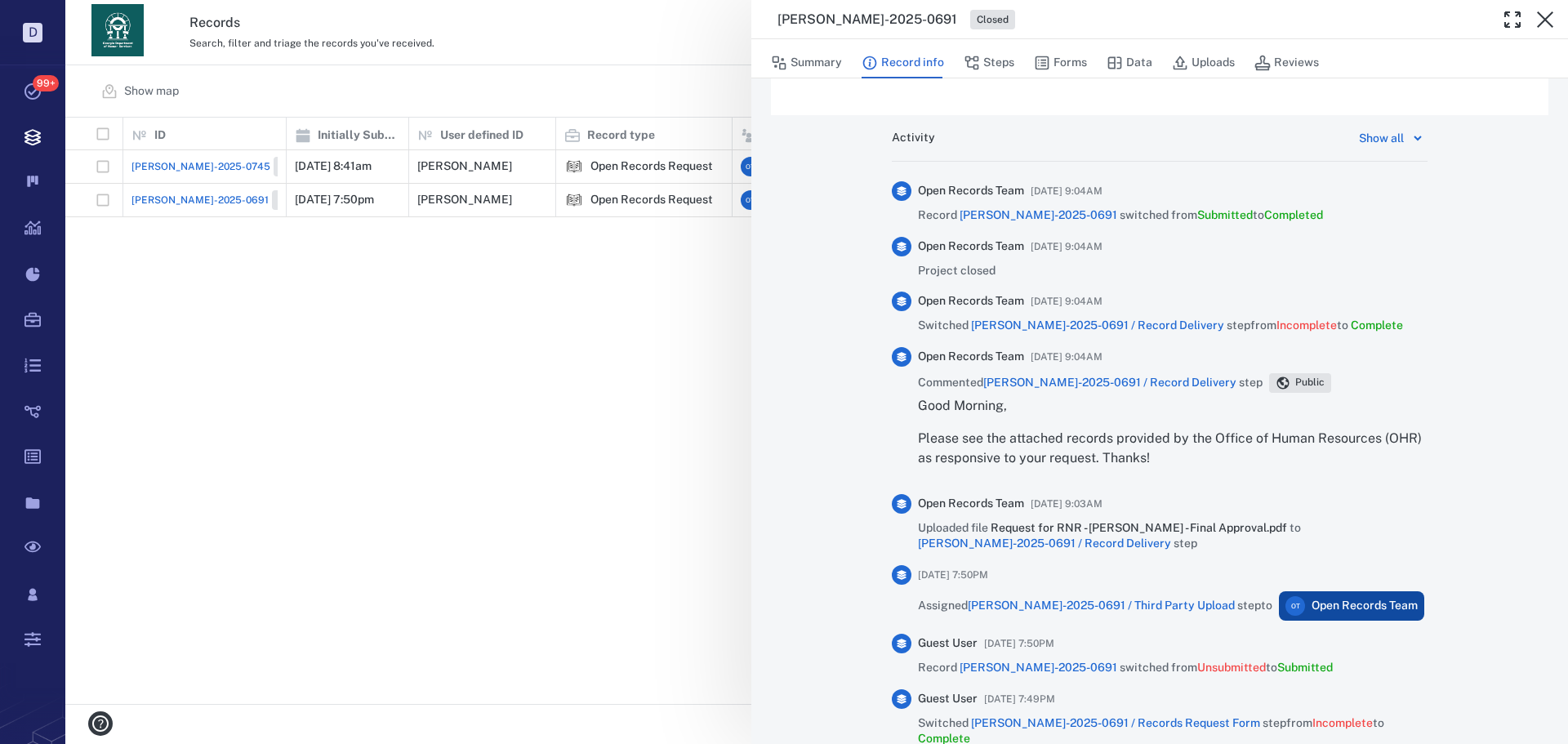
click at [657, 309] on div "[PERSON_NAME]-2025-0691 Closed Summary Record info Steps Forms Data Uploads Rev…" at bounding box center [816, 372] width 1502 height 744
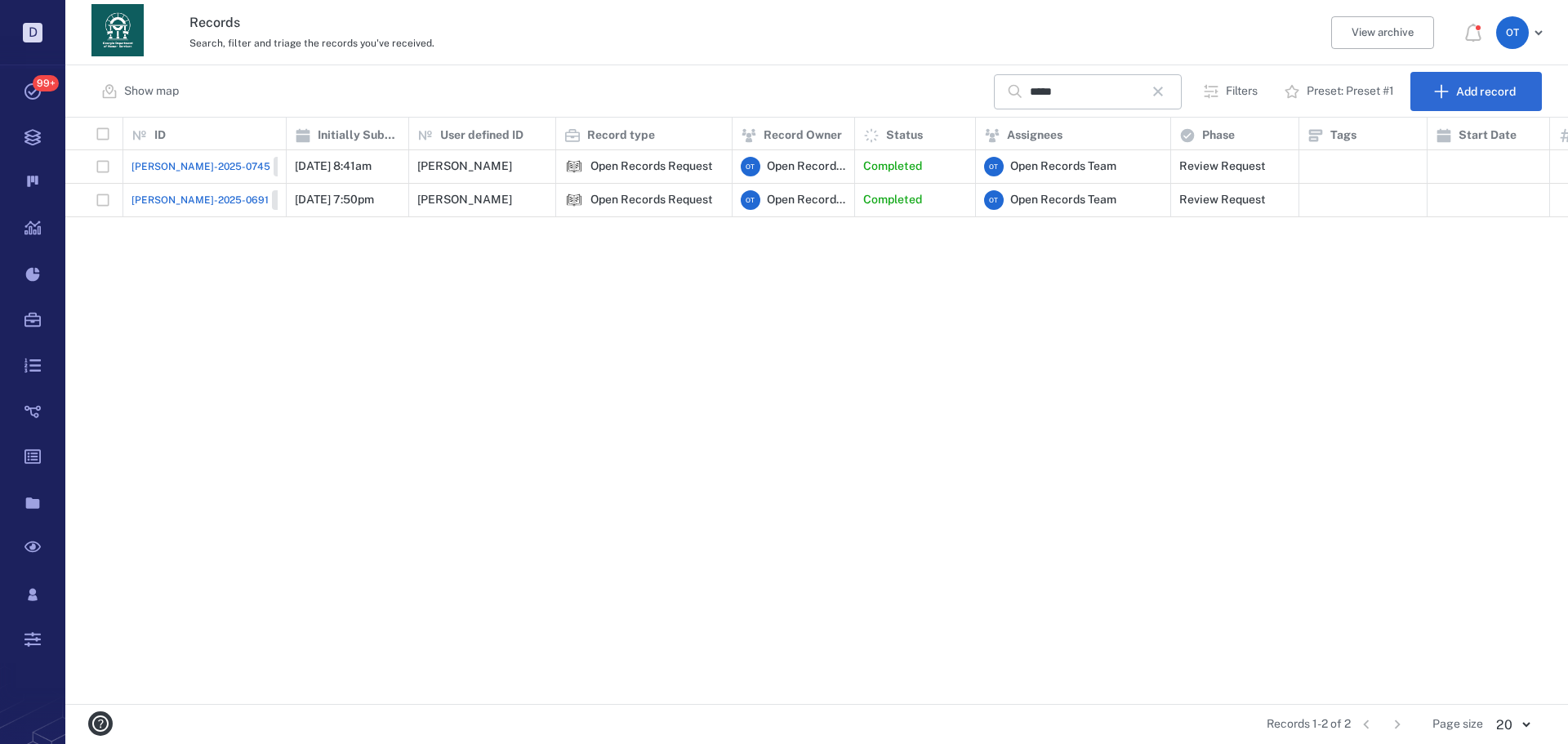
click at [185, 167] on span "[PERSON_NAME]-2025-0745" at bounding box center [201, 167] width 139 height 15
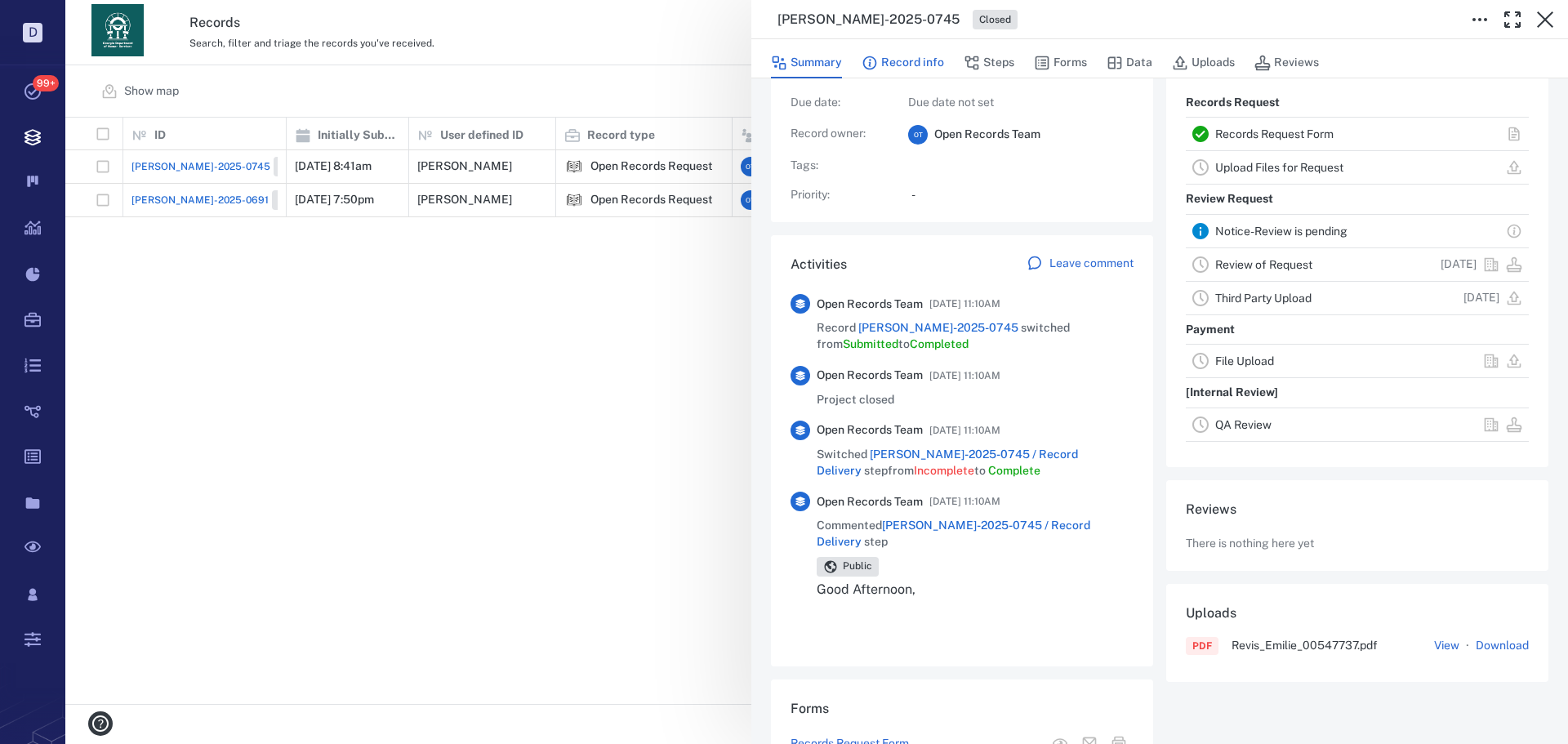
click at [922, 71] on button "Record info" at bounding box center [903, 63] width 82 height 31
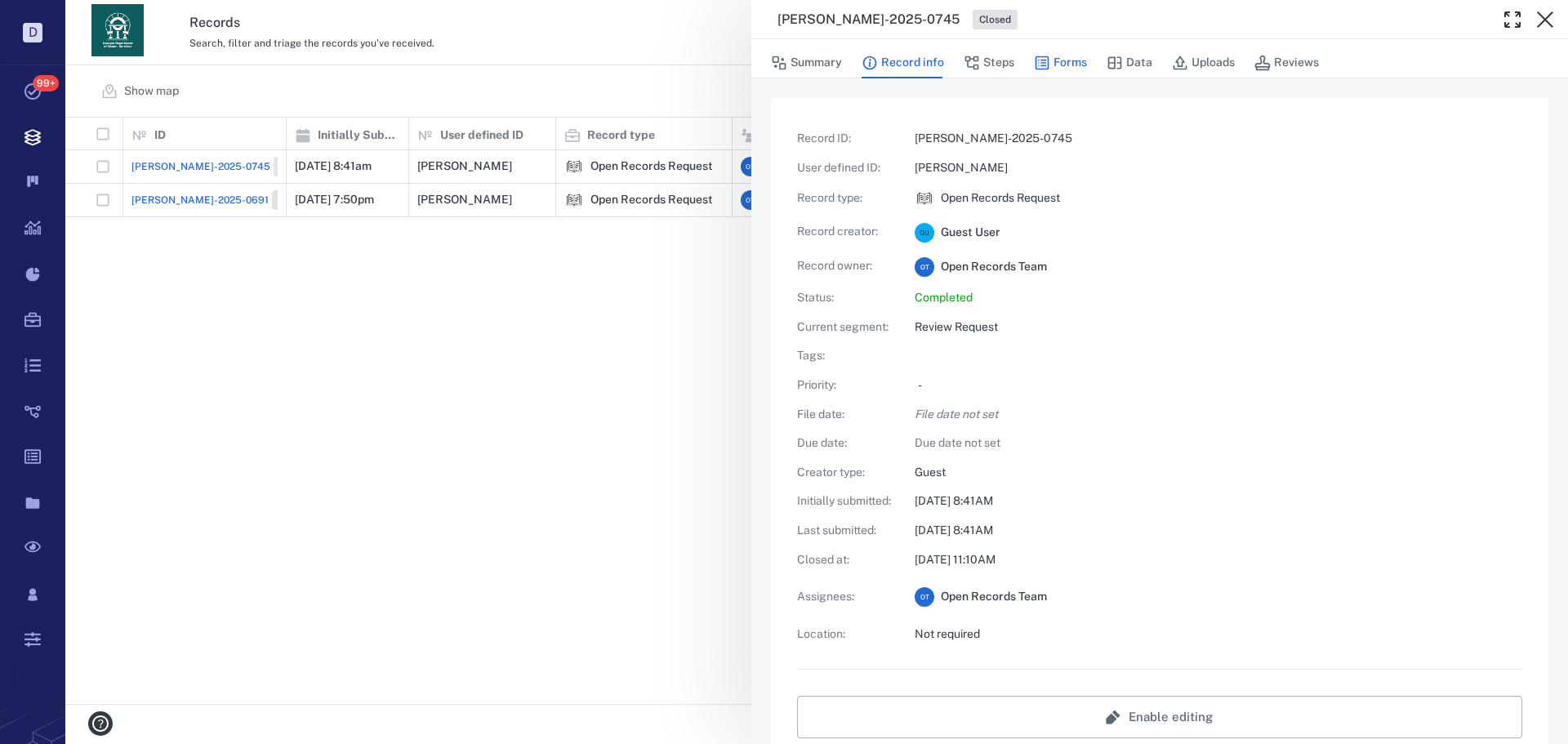
click at [1044, 67] on icon "button" at bounding box center [1041, 62] width 16 height 16
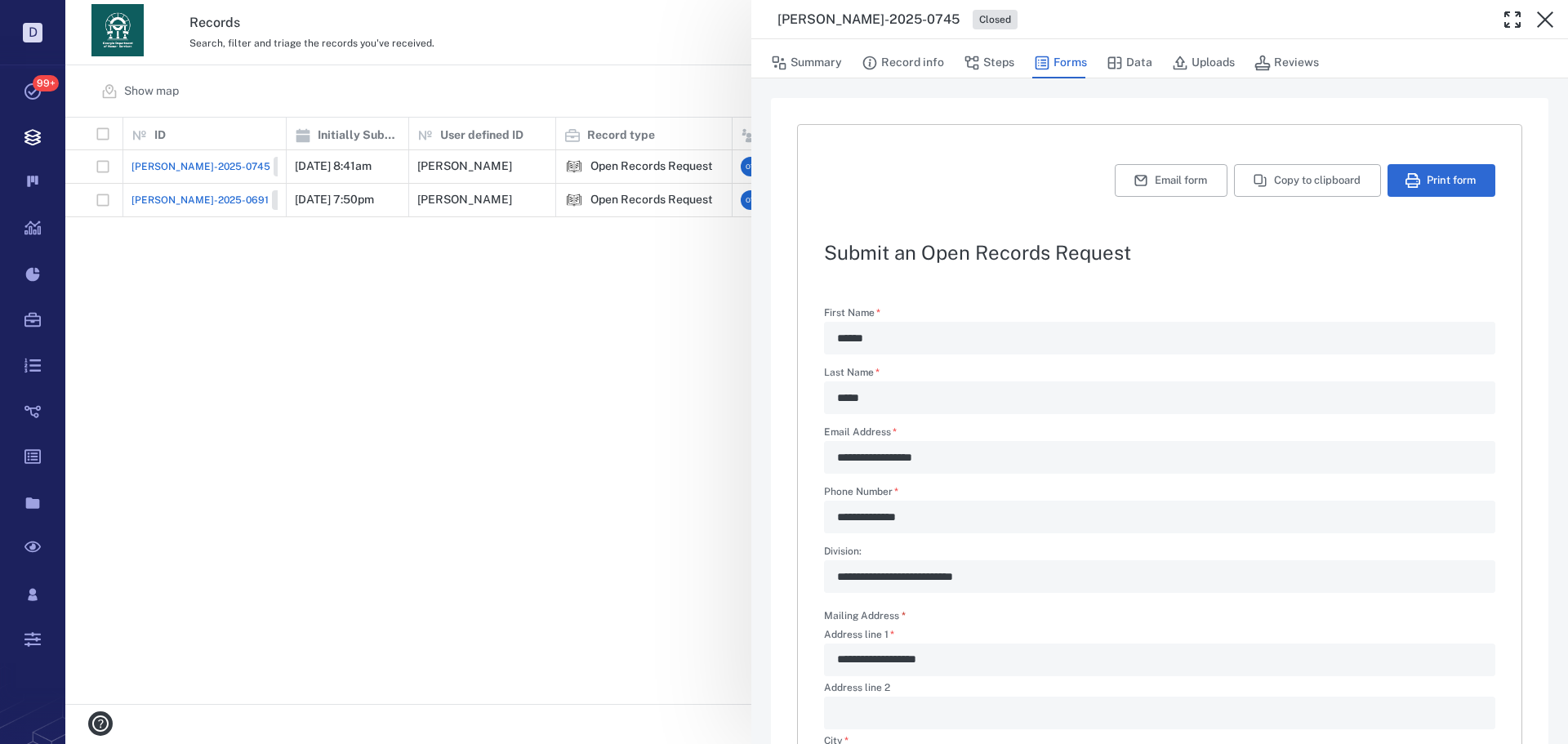
type textarea "*"
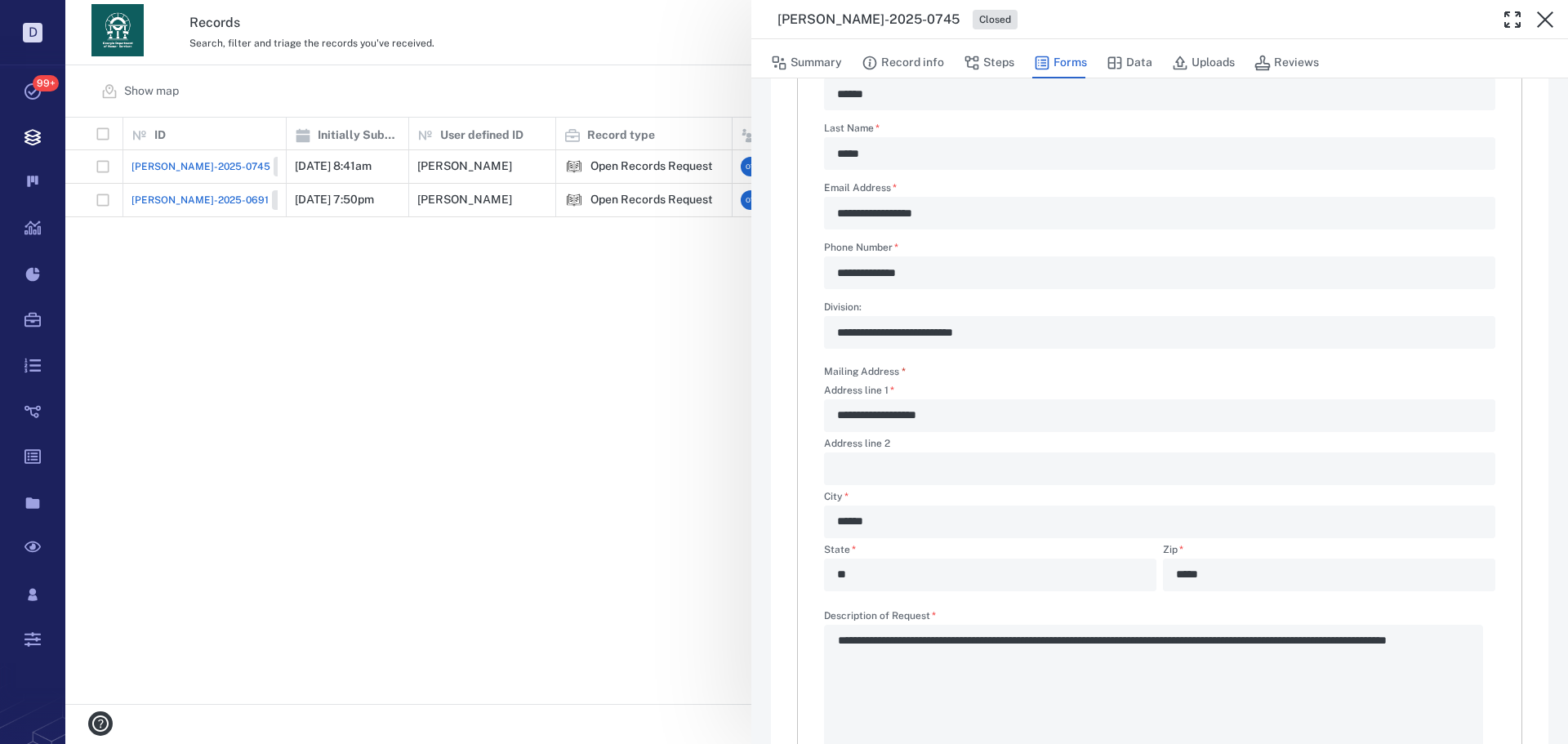
scroll to position [245, 0]
click at [831, 216] on div "**********" at bounding box center [1159, 212] width 671 height 33
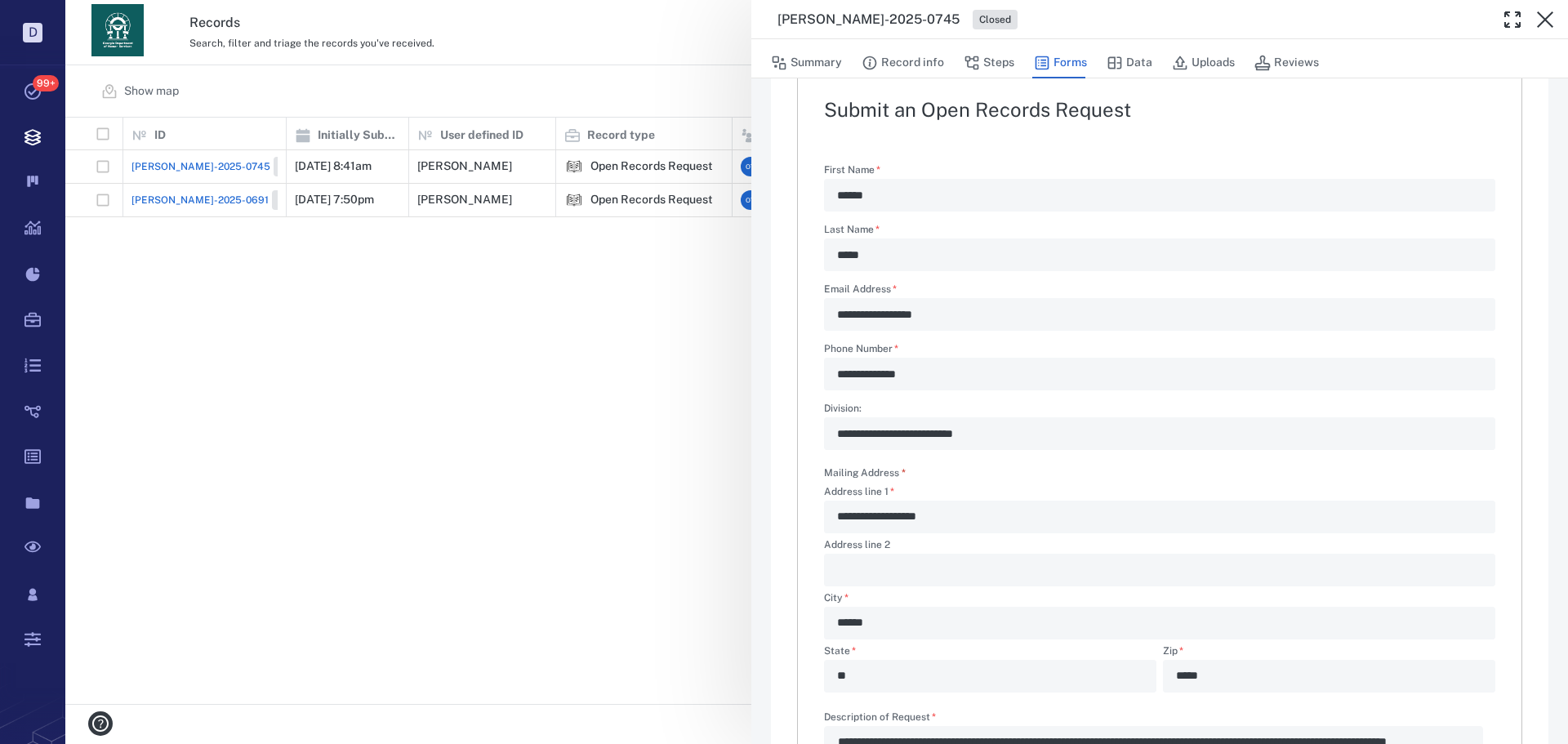
scroll to position [0, 0]
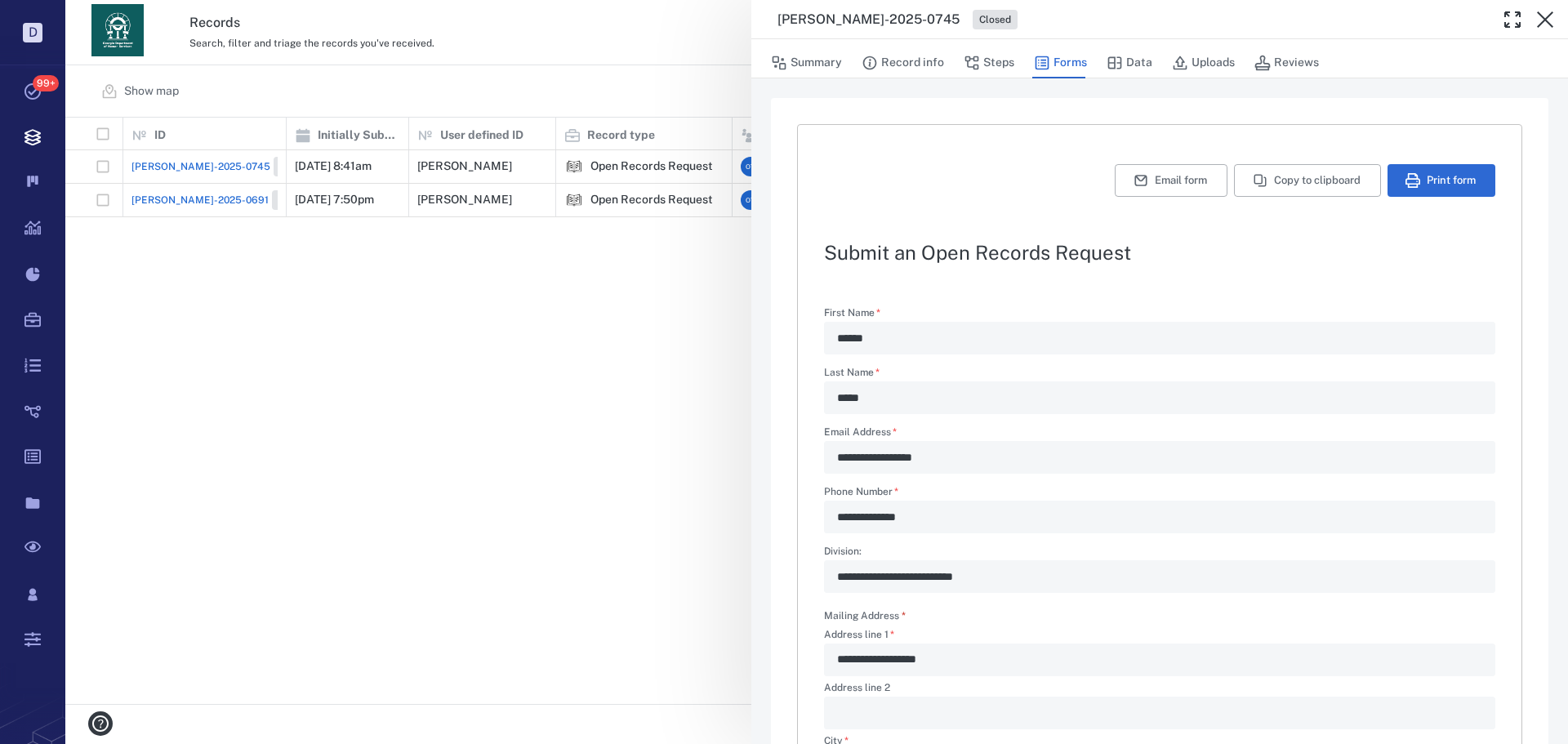
click at [834, 19] on h3 "[PERSON_NAME]-2025-0745" at bounding box center [868, 19] width 182 height 20
copy h3 "[PERSON_NAME]-2025-0745"
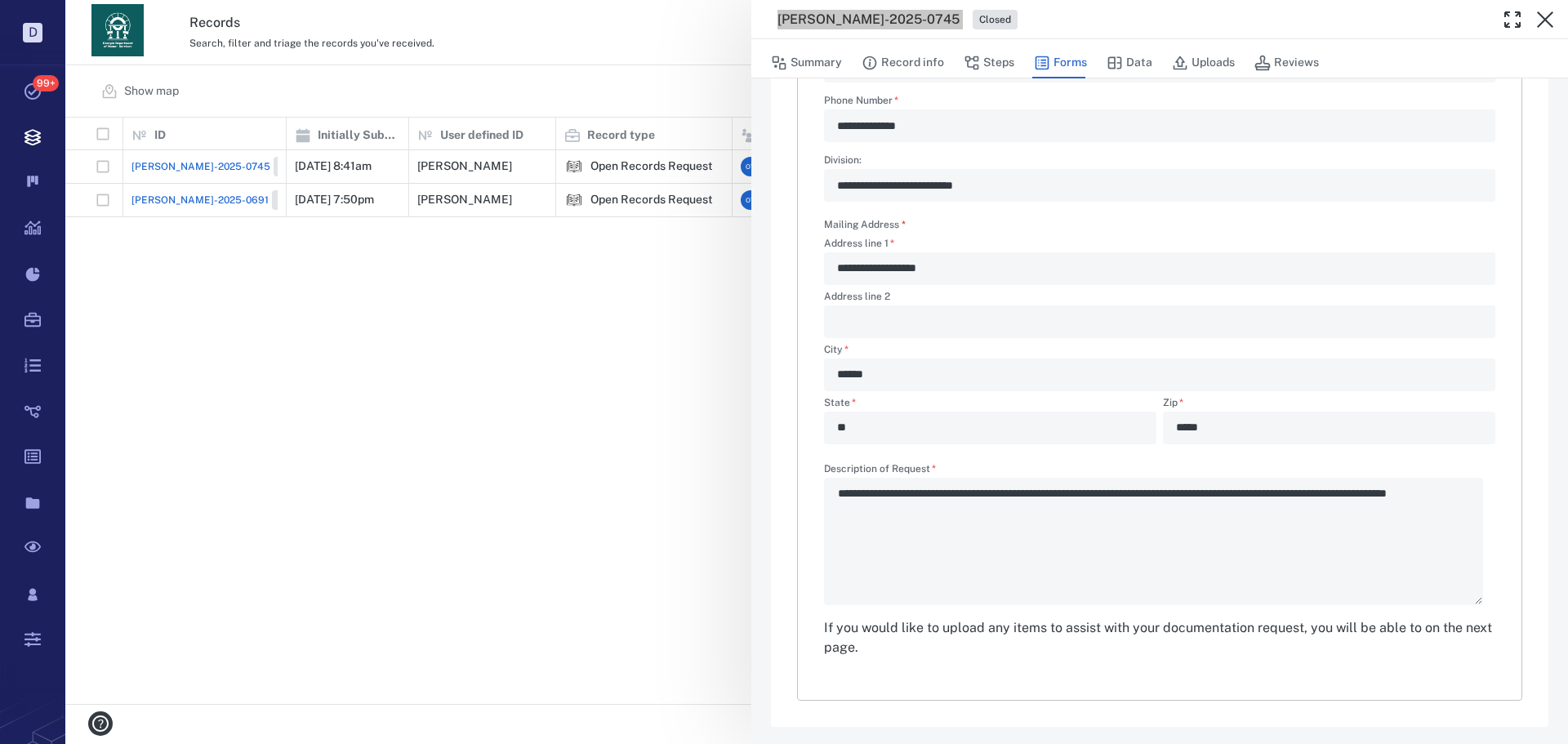
scroll to position [394, 0]
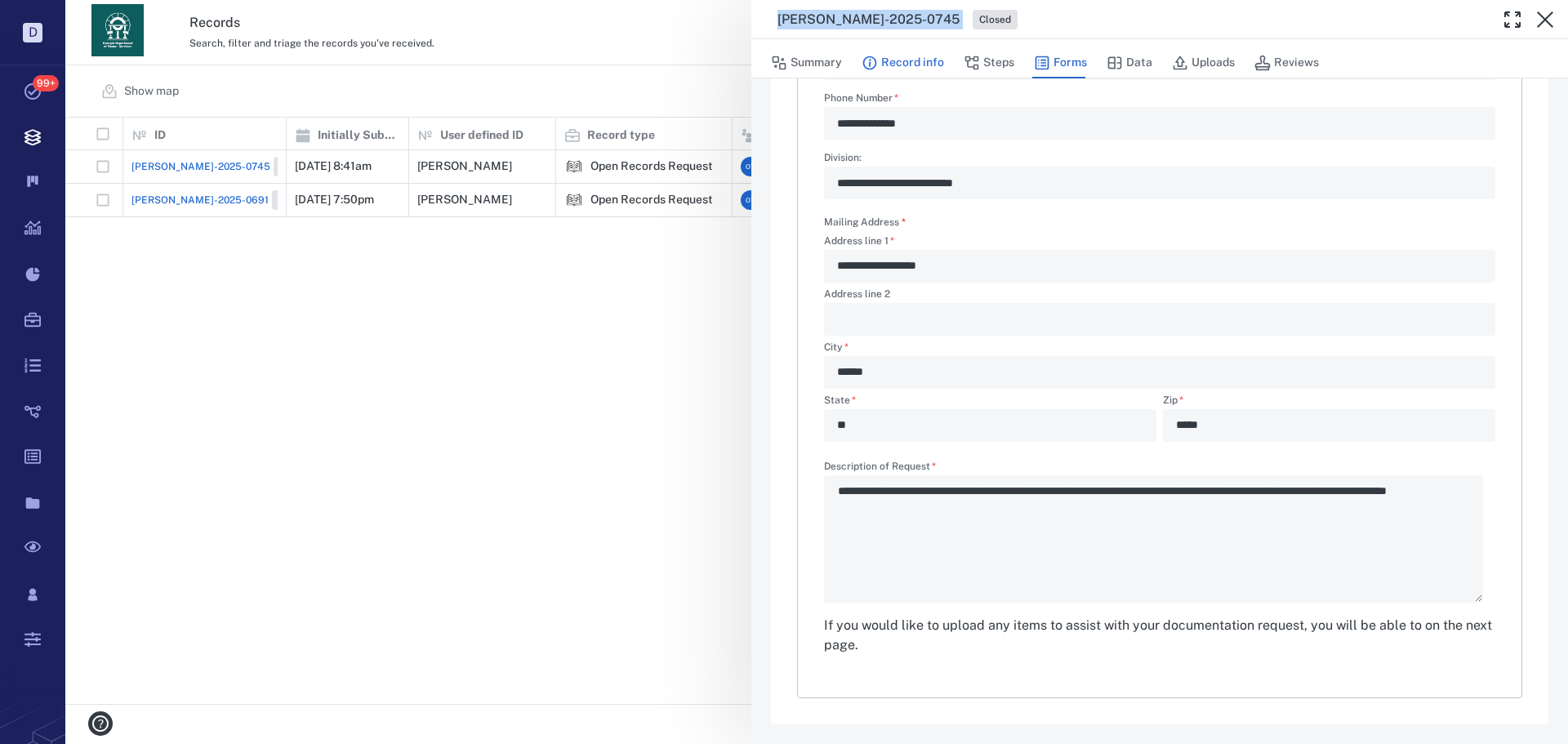
click at [914, 67] on button "Record info" at bounding box center [903, 63] width 82 height 31
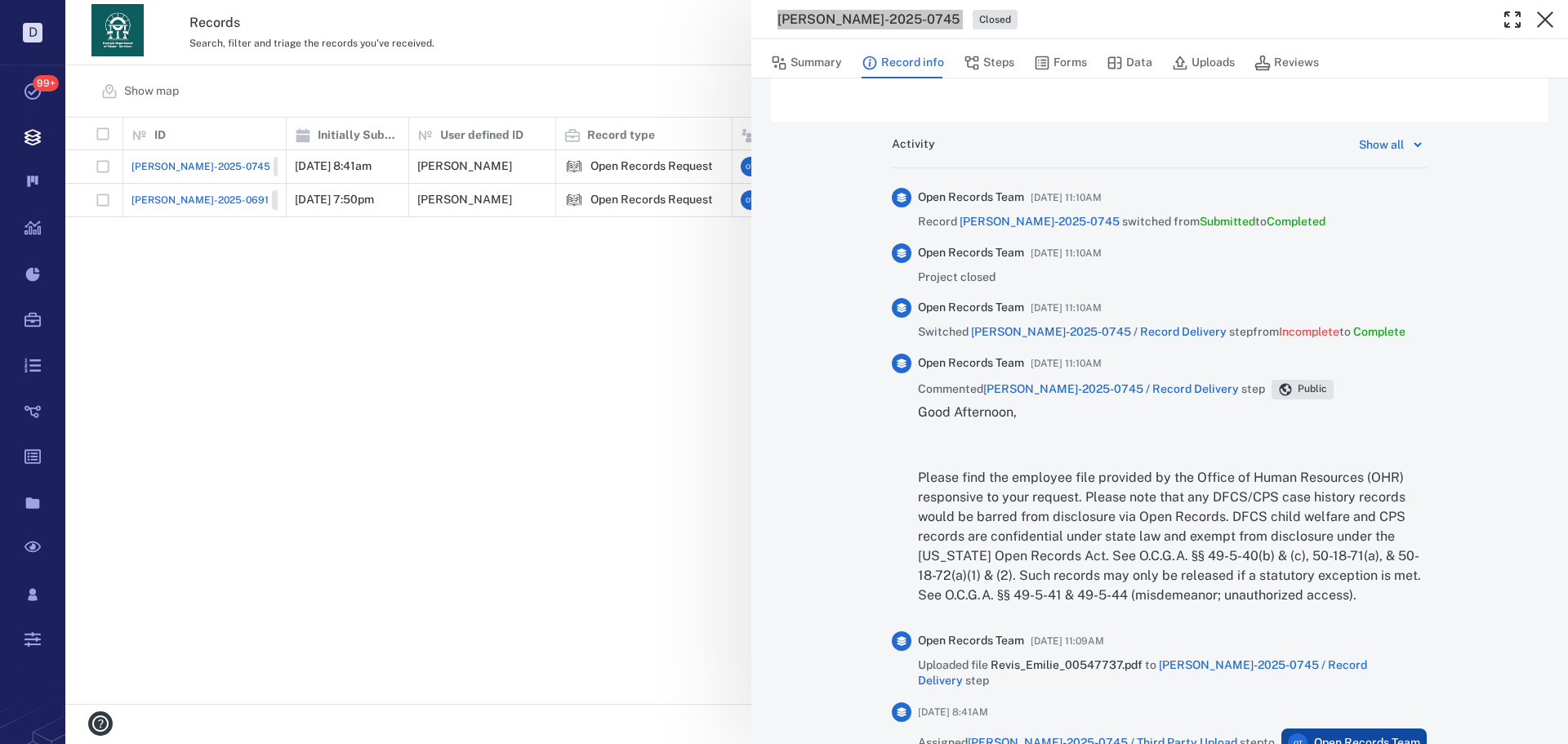
scroll to position [753, 0]
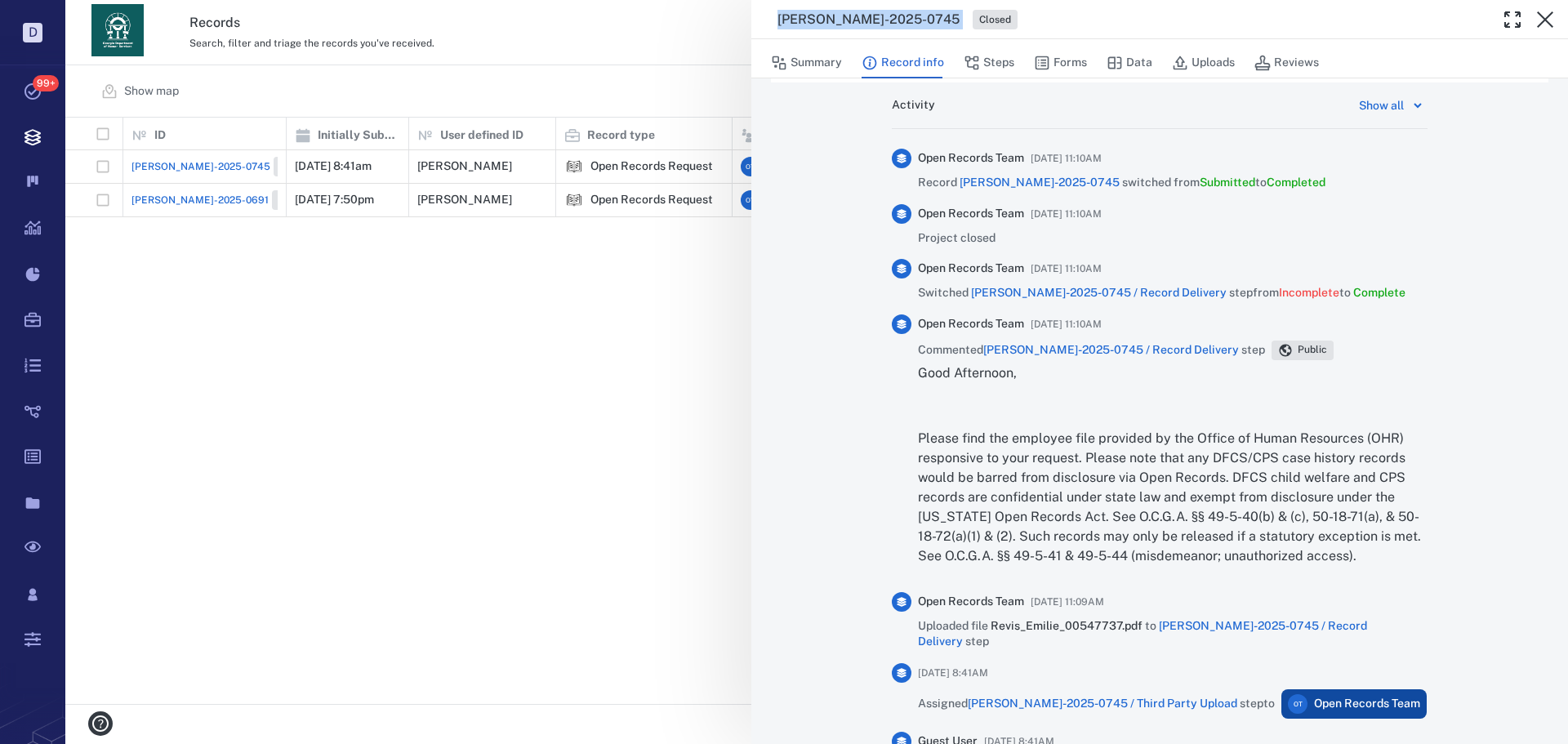
drag, startPoint x: 1053, startPoint y: 297, endPoint x: 1184, endPoint y: 228, distance: 148.1
click at [1184, 228] on div "Open Records Team [DATE] 11:10AM Record [PERSON_NAME]-2025-0745 switched from S…" at bounding box center [1159, 525] width 536 height 765
click at [1186, 229] on div "Open Records Team [DATE] 11:10AM Project closed" at bounding box center [1159, 225] width 536 height 42
drag, startPoint x: 1042, startPoint y: 180, endPoint x: 951, endPoint y: 178, distance: 91.0
click at [951, 181] on span "Record [PERSON_NAME]-2025-0745 switched from Submitted to Completed" at bounding box center [1121, 182] width 408 height 16
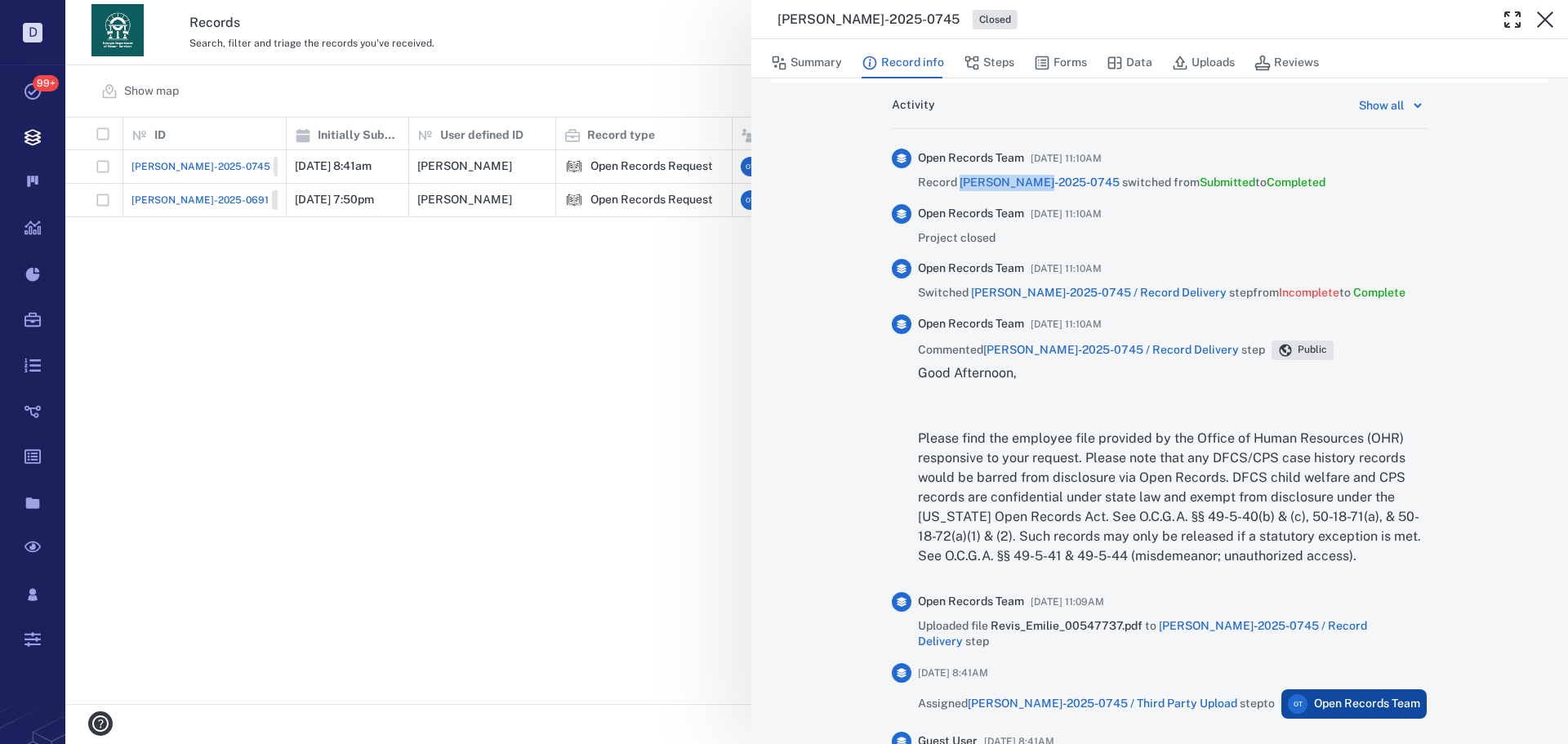
copy span "[PERSON_NAME]-2025-0745"
drag, startPoint x: 667, startPoint y: 276, endPoint x: 590, endPoint y: 267, distance: 77.5
click at [667, 276] on div "[PERSON_NAME]-2025-0745 Closed Summary Record info Steps Forms Data Uploads Rev…" at bounding box center [816, 372] width 1502 height 744
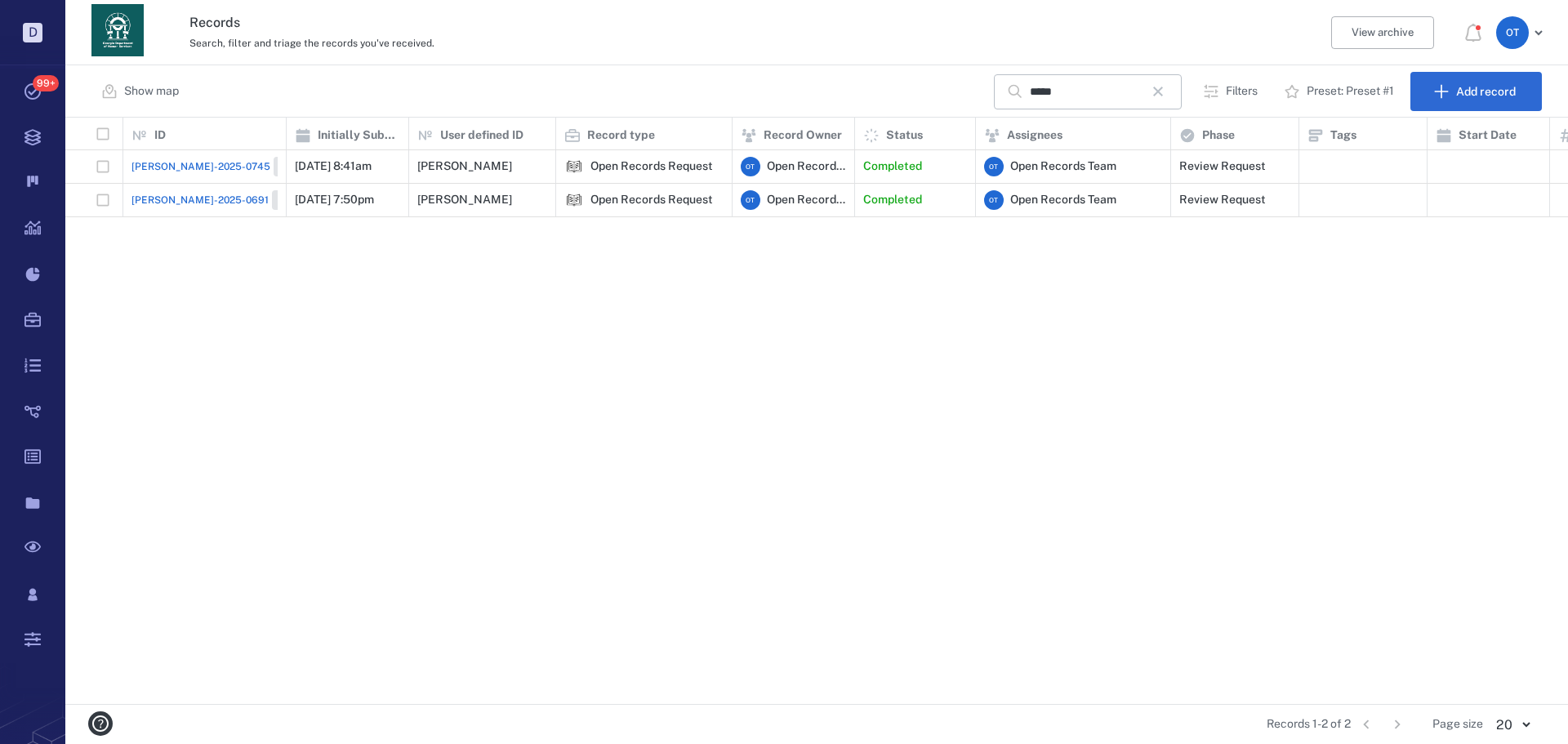
click at [189, 192] on div "[PERSON_NAME]-2025-0691 Closed" at bounding box center [224, 200] width 186 height 20
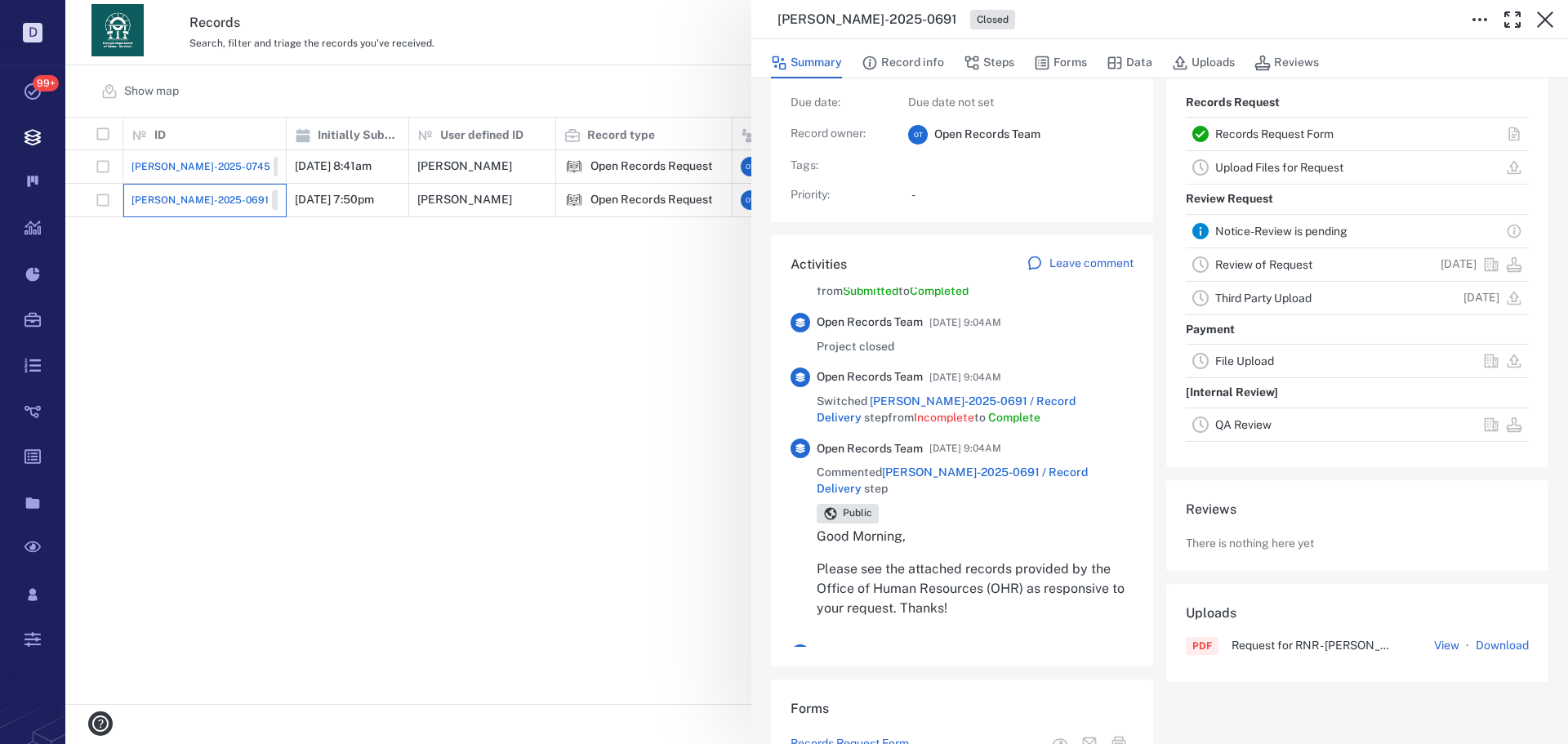
scroll to position [82, 0]
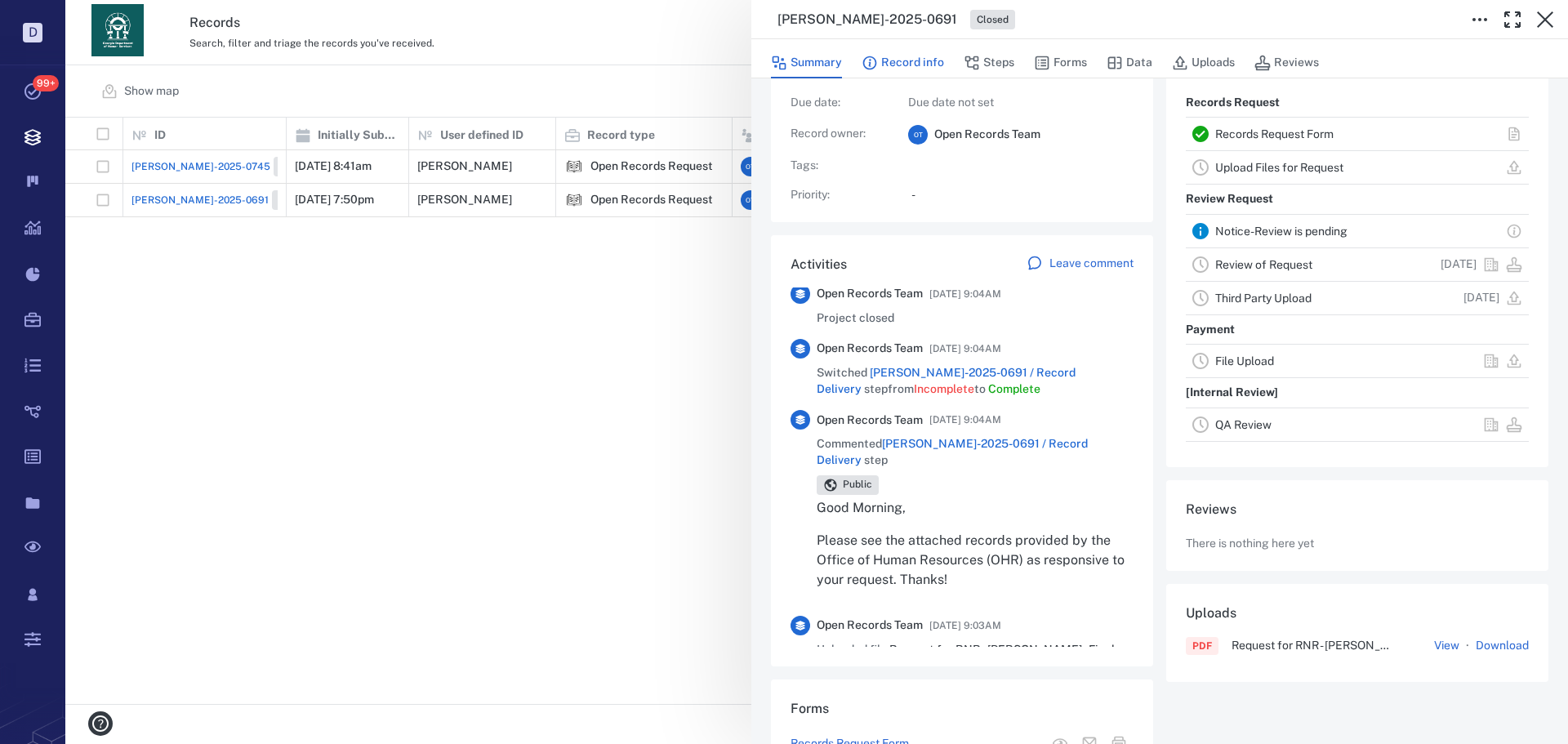
click at [915, 62] on button "Record info" at bounding box center [903, 63] width 82 height 31
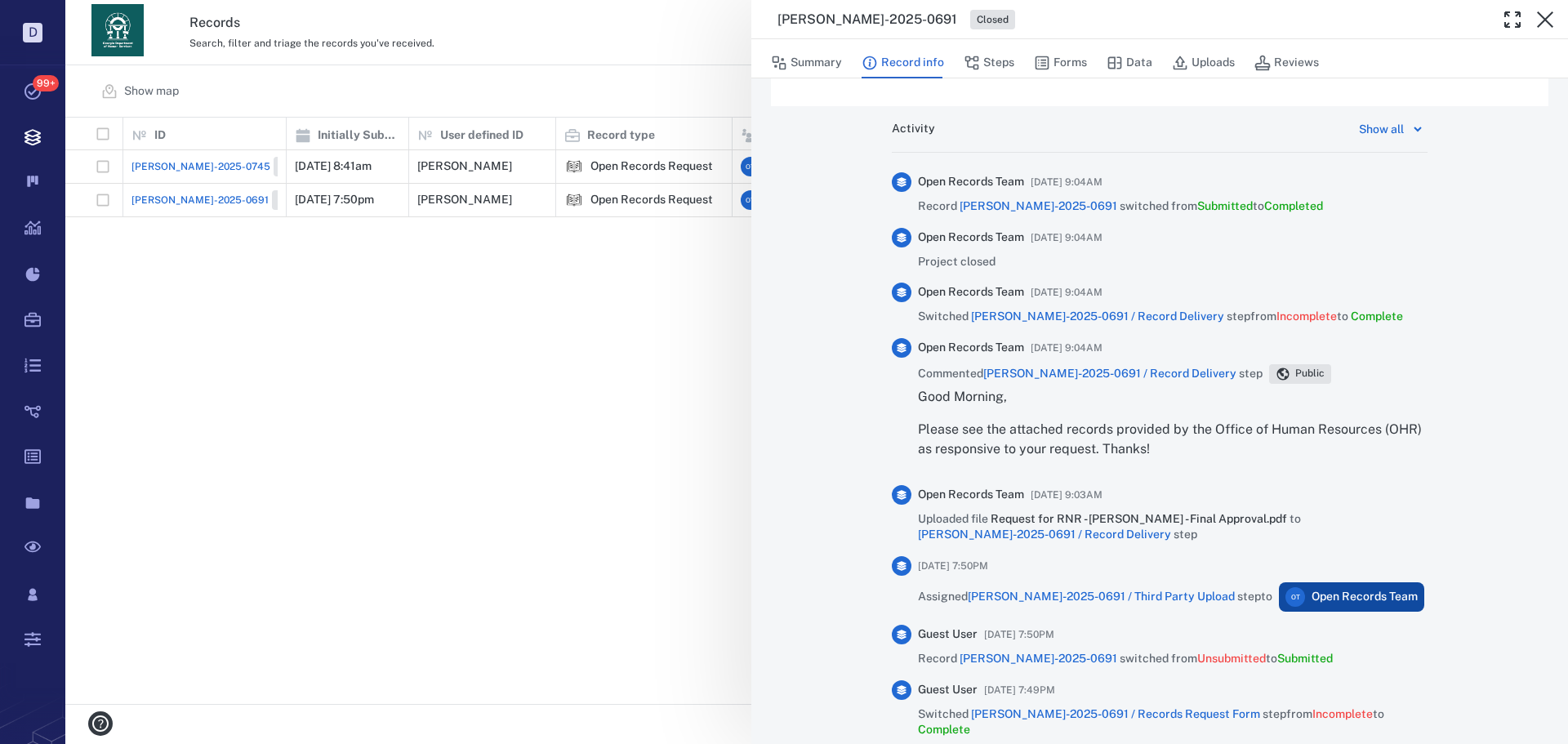
scroll to position [735, 0]
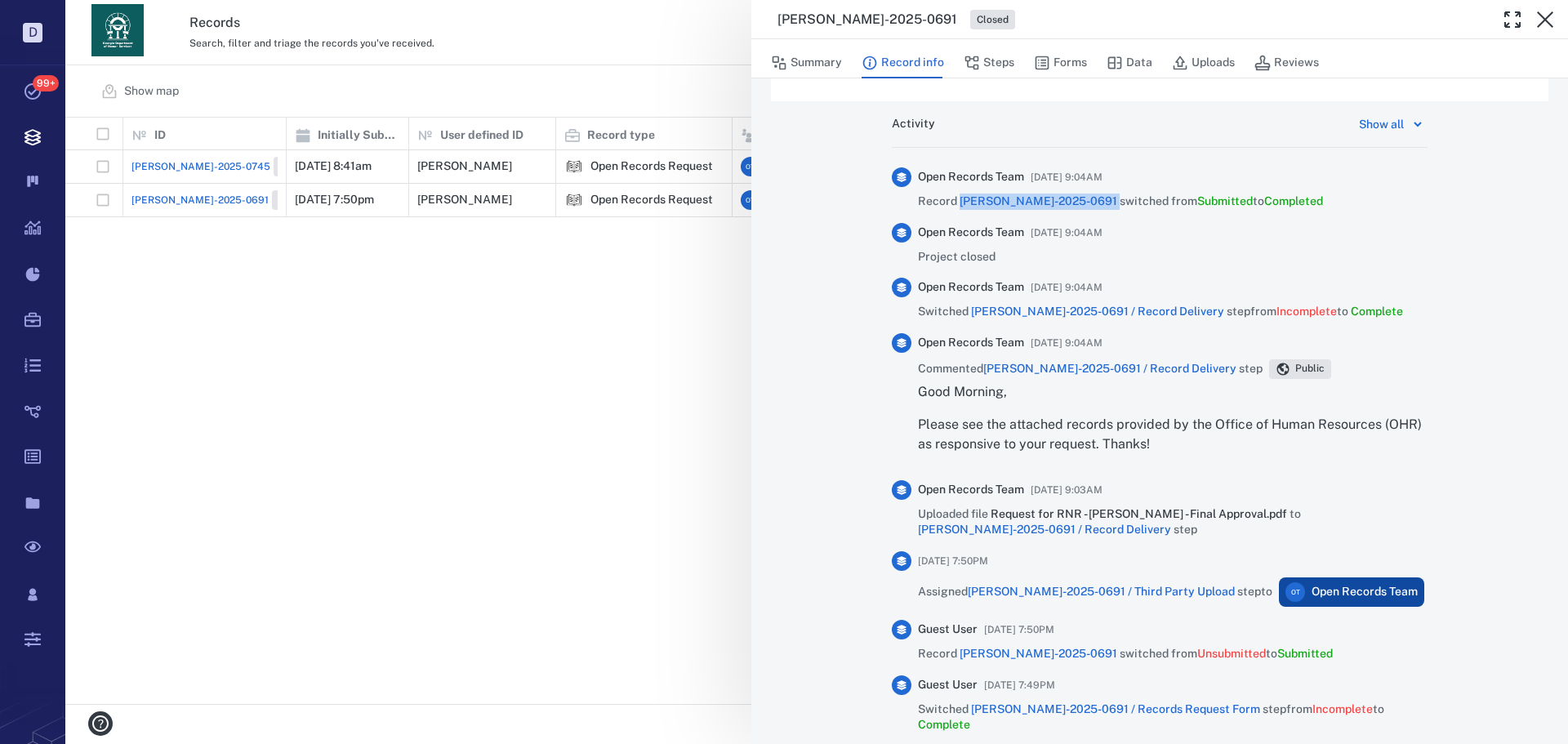
drag, startPoint x: 1031, startPoint y: 206, endPoint x: 955, endPoint y: 207, distance: 76.0
click at [955, 207] on span "Record [PERSON_NAME]-2025-0691 switched from Submitted to Completed" at bounding box center [1120, 201] width 405 height 16
copy span "[PERSON_NAME]-2025-0691"
click at [1068, 56] on button "Forms" at bounding box center [1060, 63] width 53 height 31
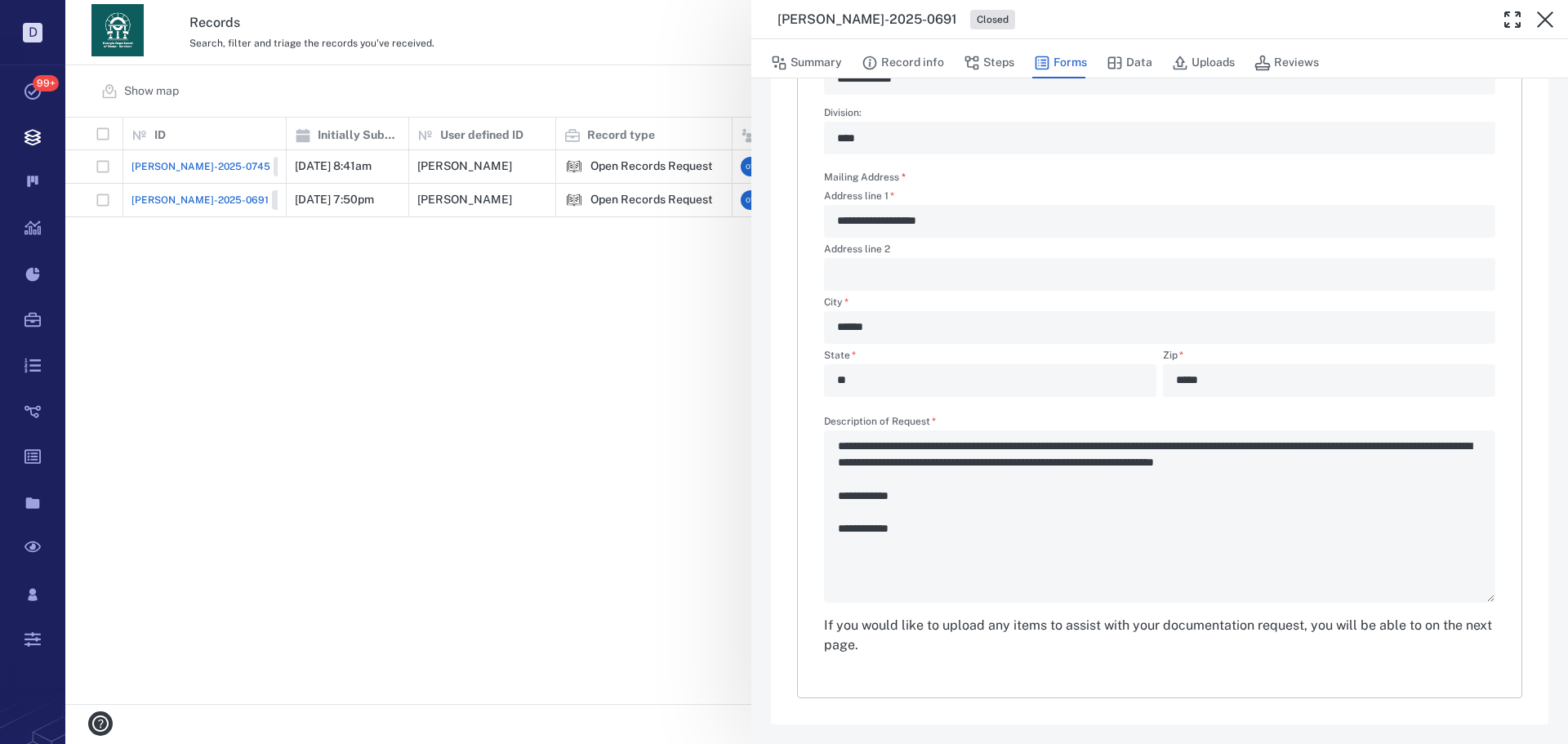
scroll to position [439, 0]
type textarea "*"
click at [626, 320] on div "**********" at bounding box center [816, 372] width 1502 height 744
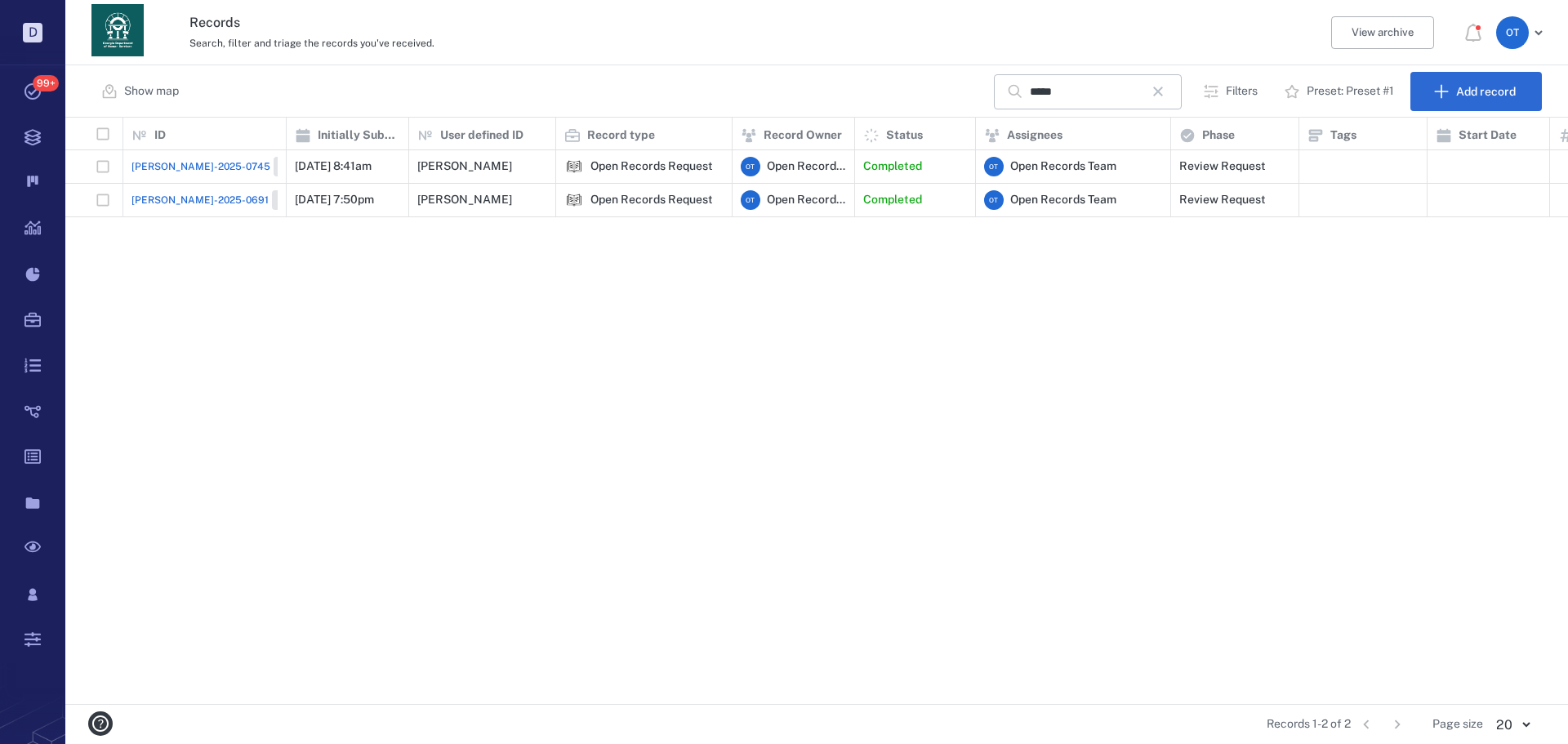
click at [188, 208] on div "[PERSON_NAME]-2025-0691 Closed" at bounding box center [224, 200] width 186 height 20
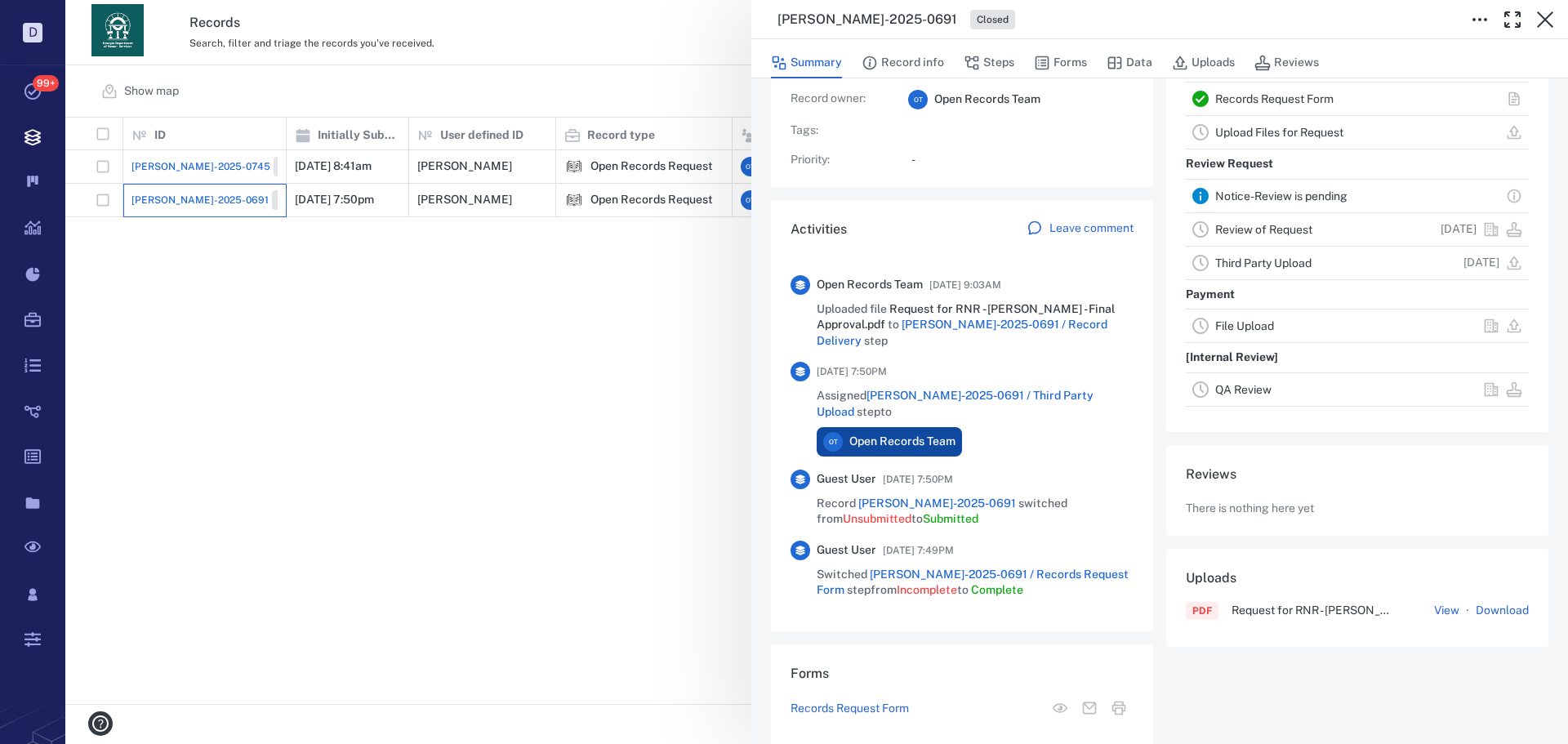
scroll to position [232, 0]
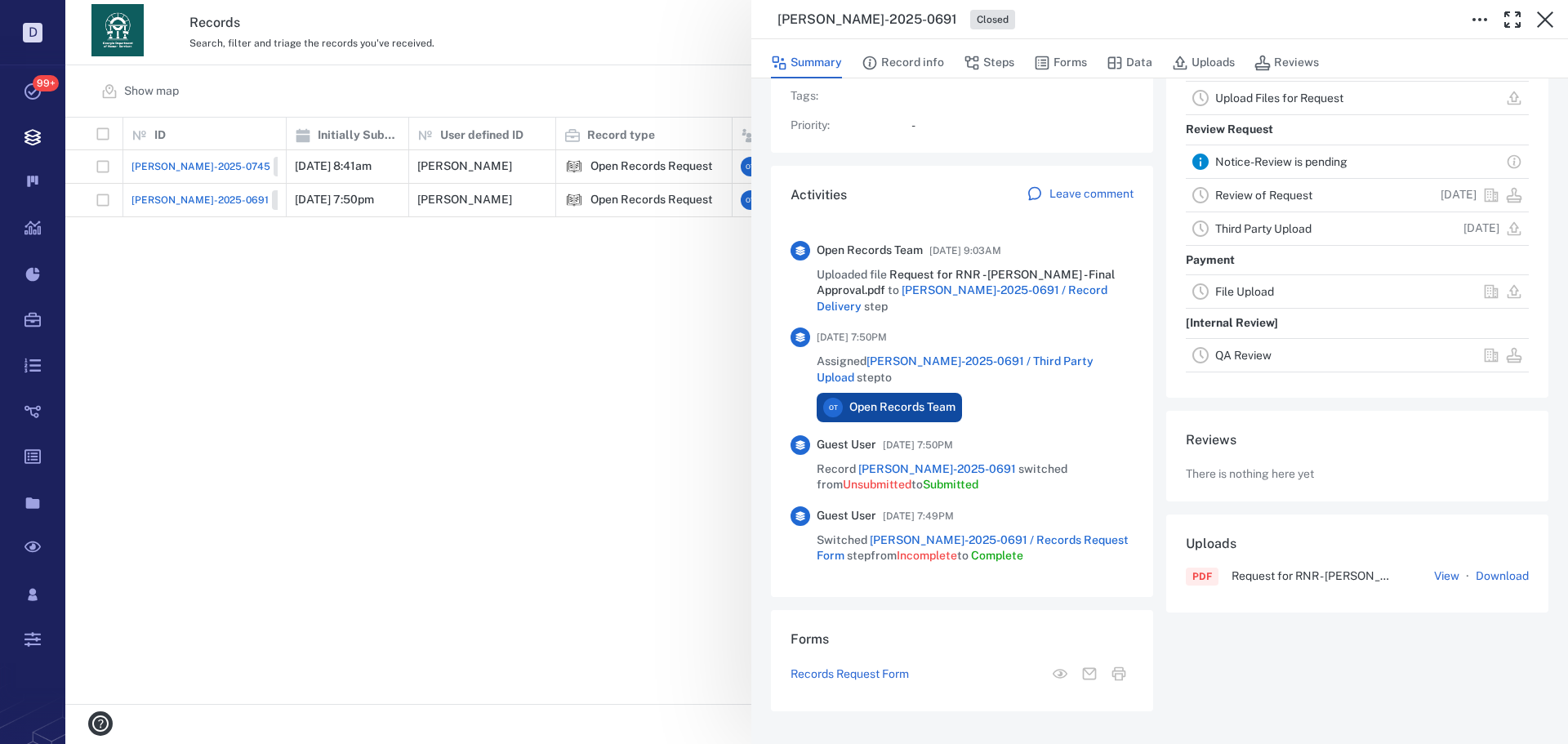
click at [1434, 573] on button "View" at bounding box center [1446, 575] width 25 height 16
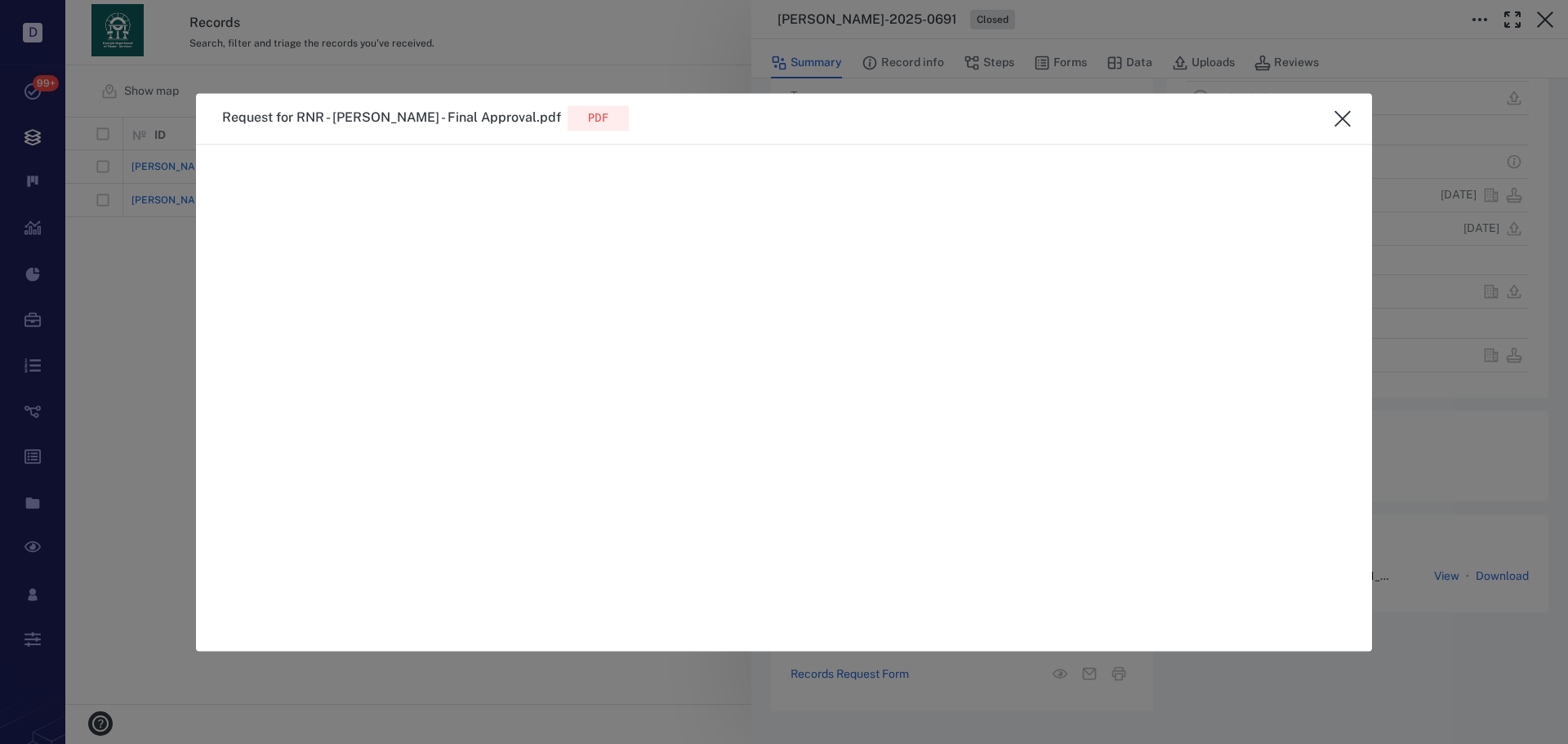
click at [1354, 112] on button "close" at bounding box center [1342, 118] width 33 height 33
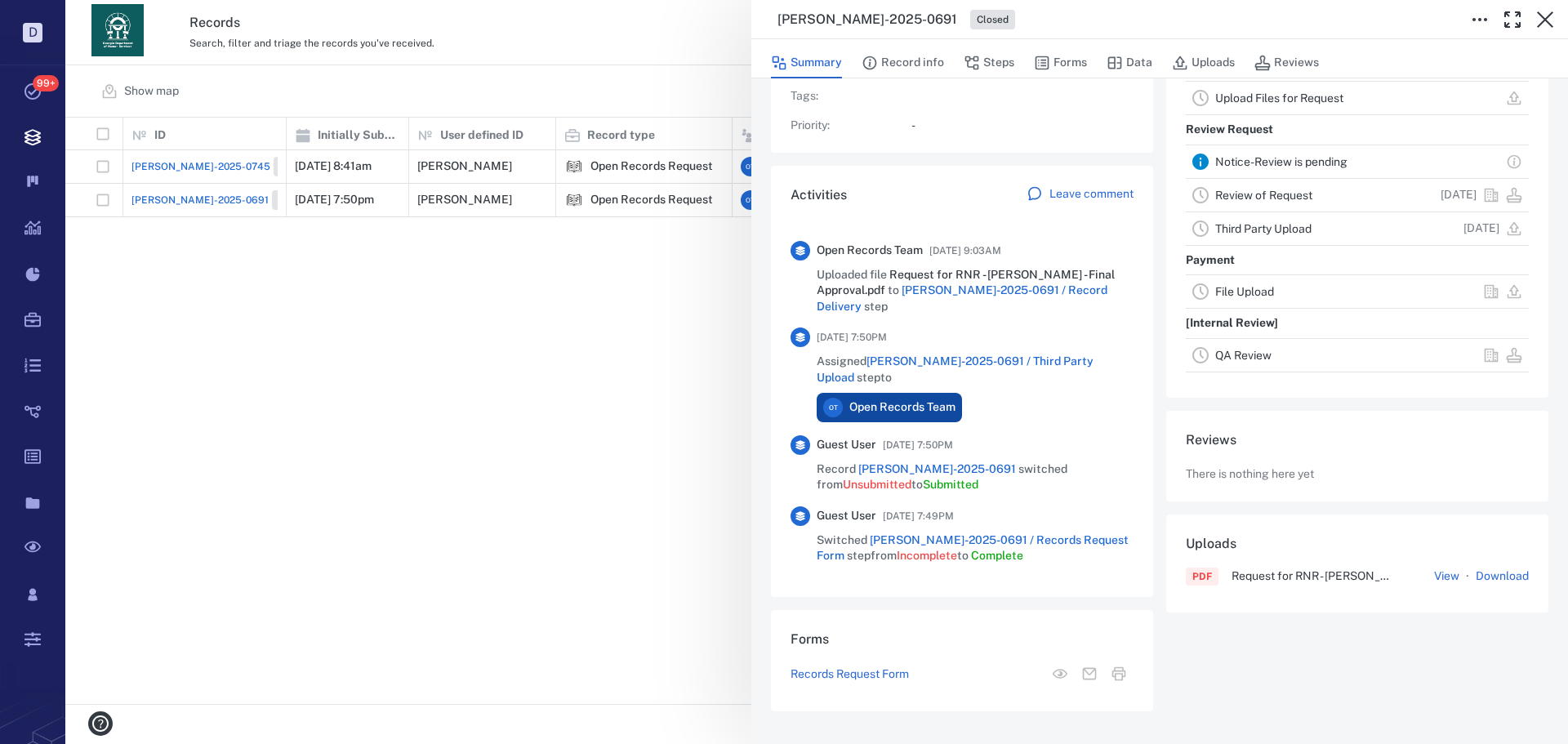
click at [1494, 579] on link "Download" at bounding box center [1501, 575] width 53 height 16
click at [610, 294] on div "[PERSON_NAME]-2025-0691 Closed Summary Record info Steps Forms Data Uploads Rev…" at bounding box center [816, 372] width 1502 height 744
